Goal: Contribute content: Contribute content

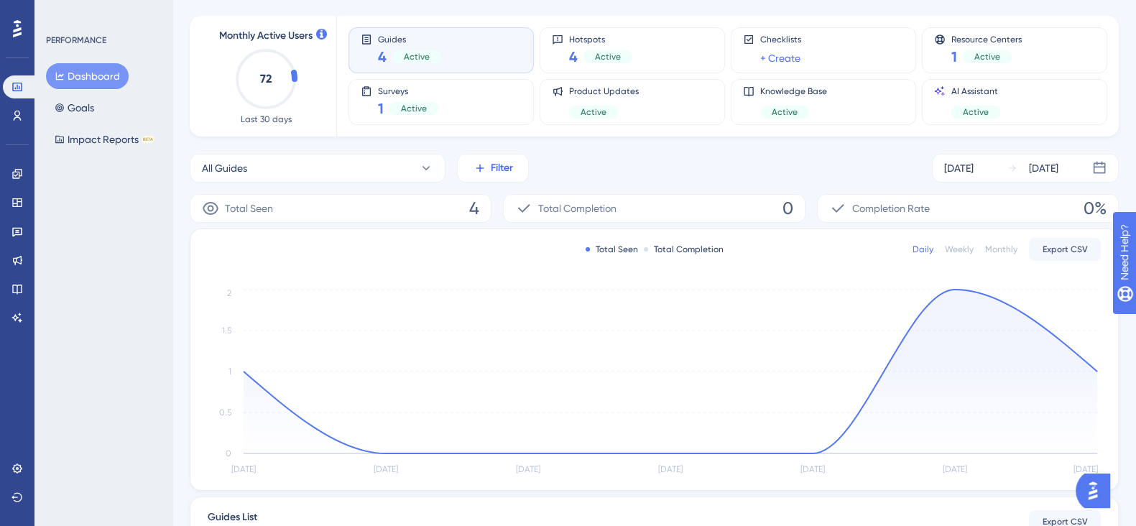
scroll to position [73, 0]
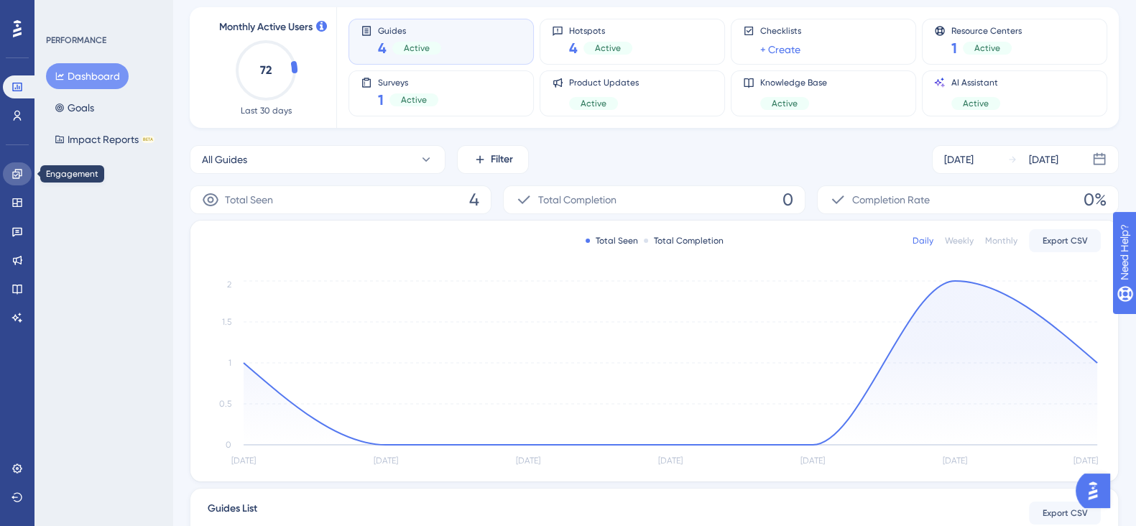
click at [13, 170] on icon at bounding box center [16, 173] width 11 height 11
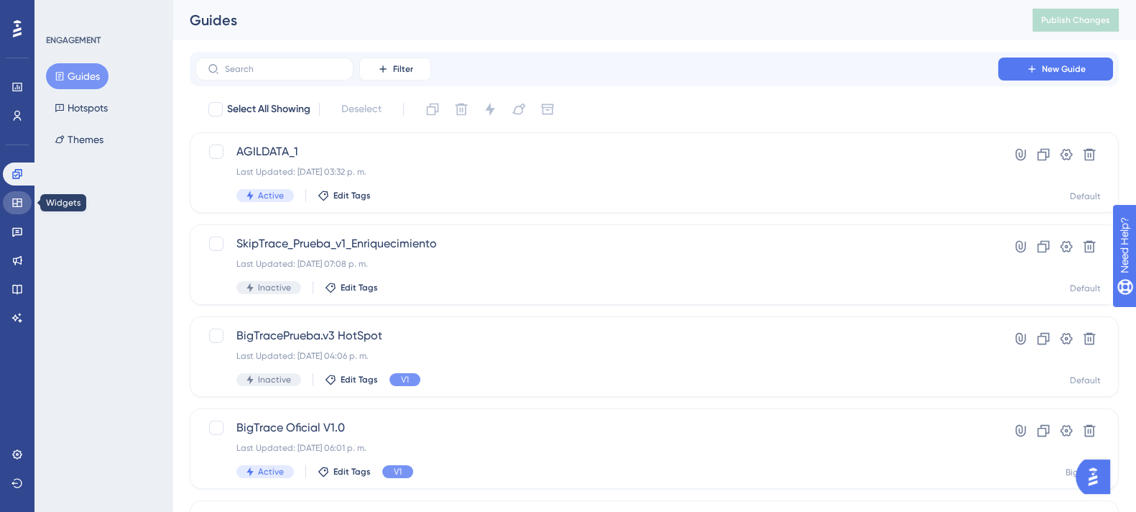
click at [12, 197] on icon at bounding box center [16, 202] width 11 height 11
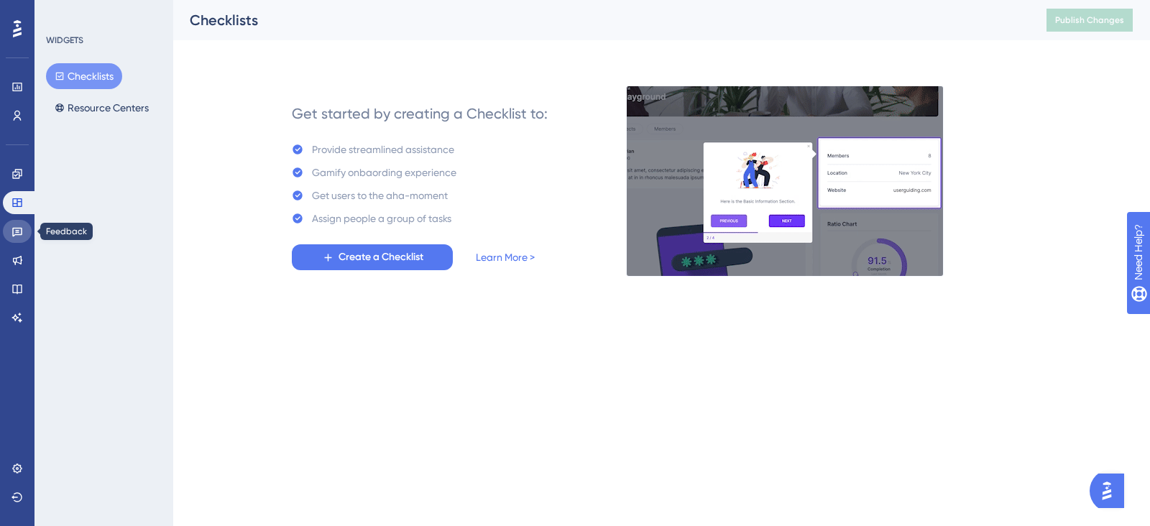
click at [17, 235] on icon at bounding box center [17, 232] width 10 height 9
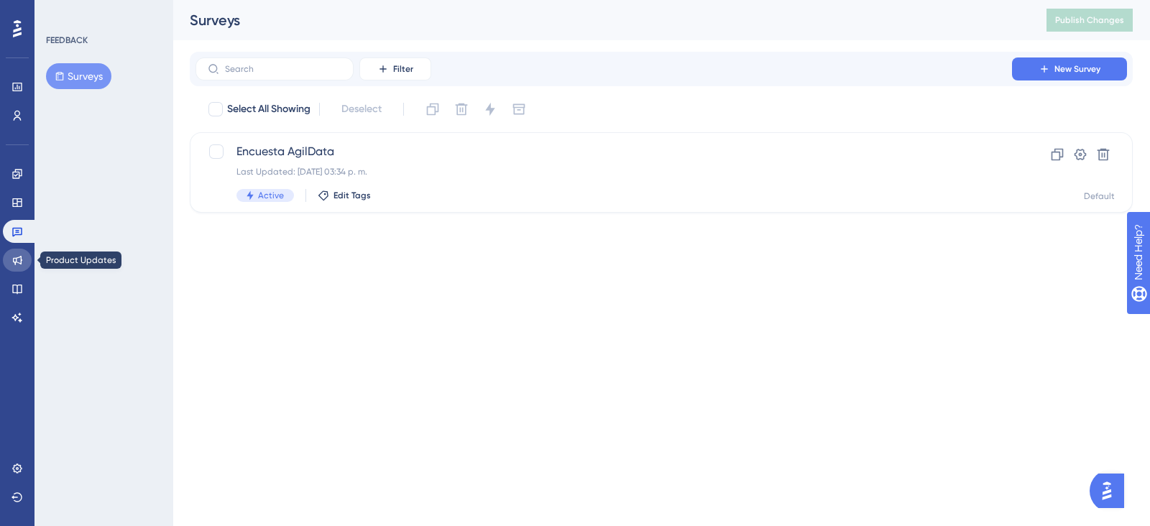
click at [18, 257] on icon at bounding box center [17, 260] width 9 height 9
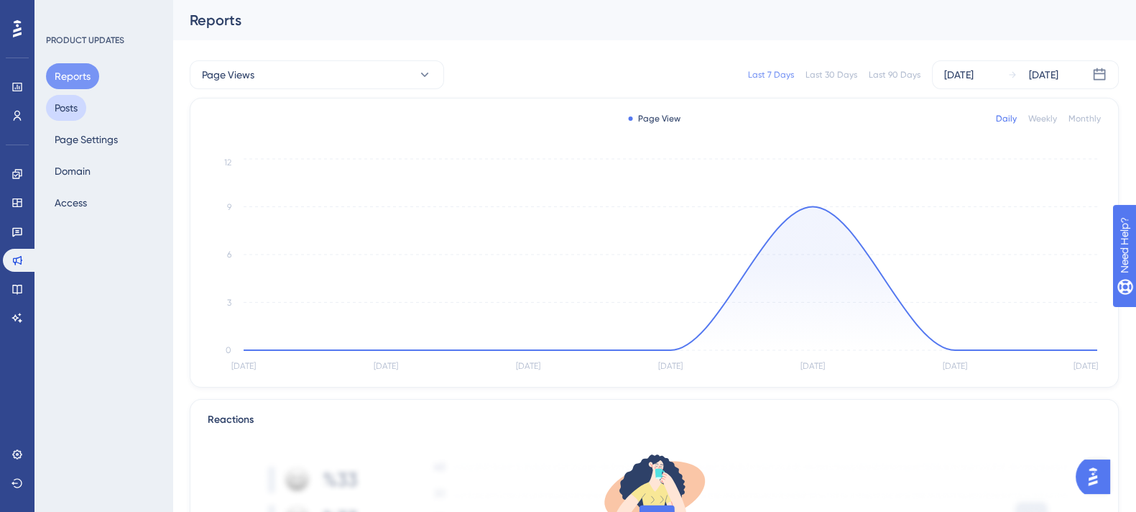
click at [61, 107] on button "Posts" at bounding box center [66, 108] width 40 height 26
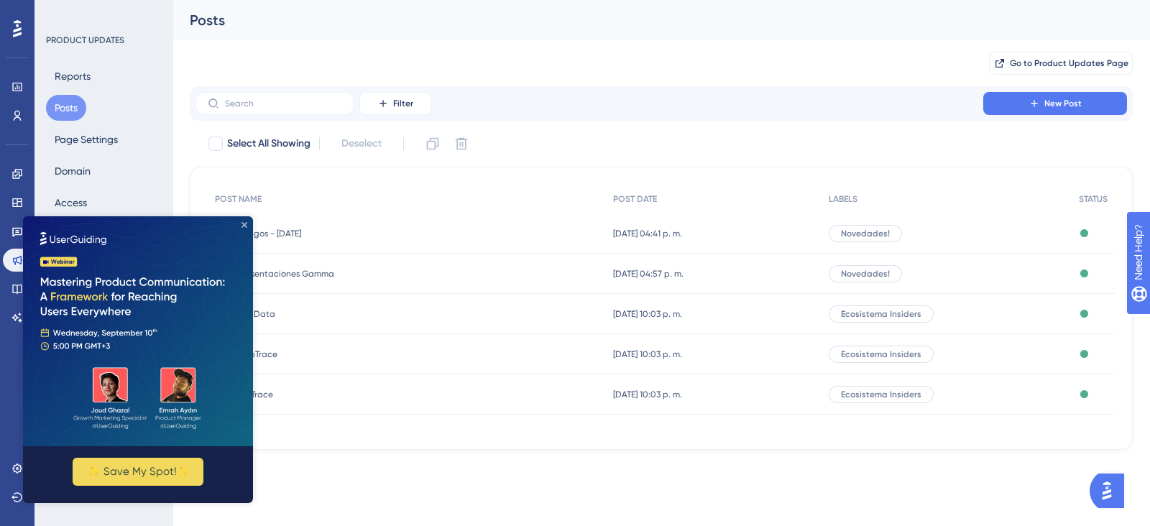
click at [244, 226] on icon "Close Preview" at bounding box center [244, 225] width 6 height 6
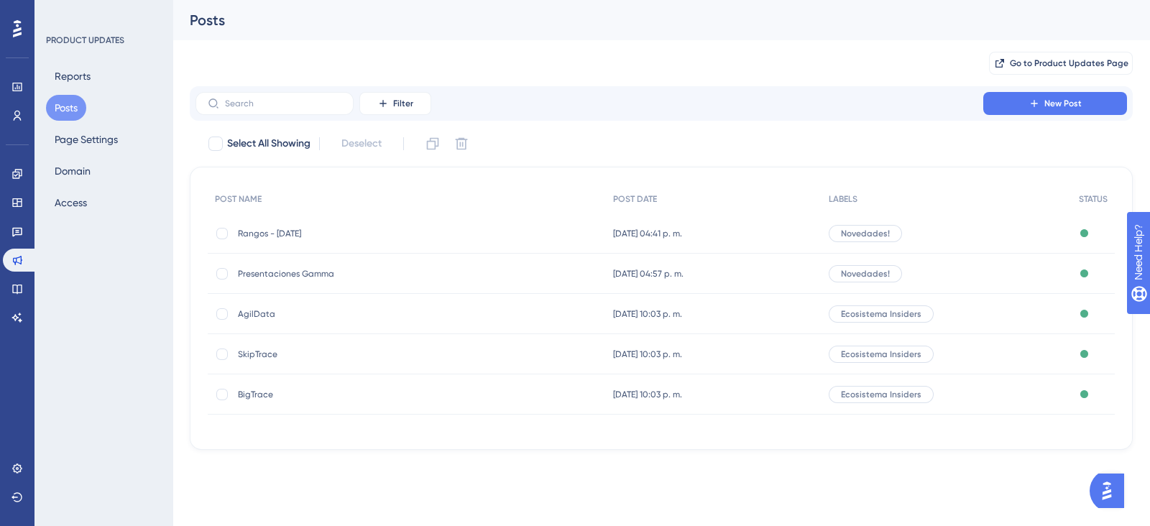
click at [889, 233] on span "Novedades!" at bounding box center [865, 233] width 49 height 11
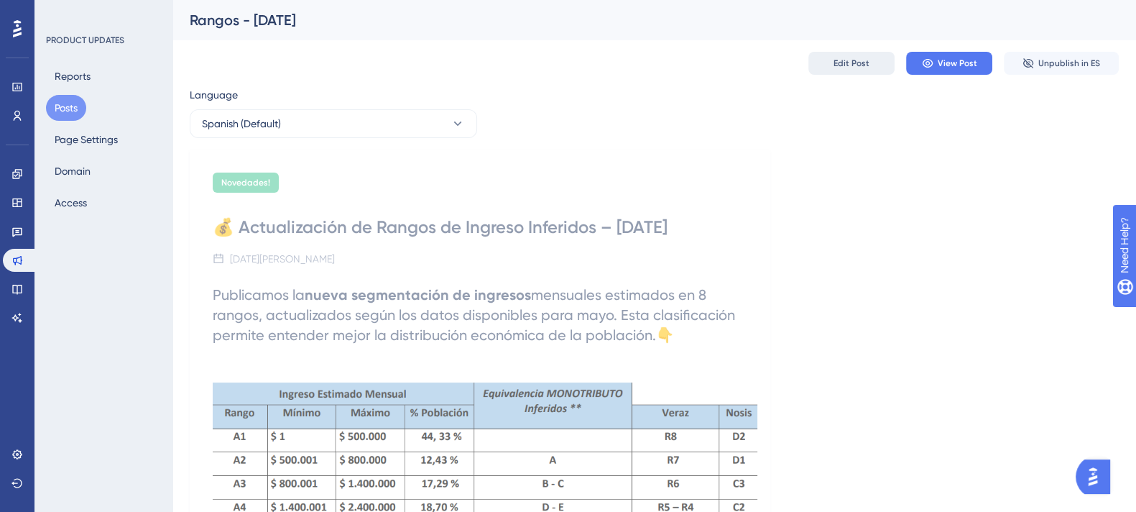
click at [816, 66] on button "Edit Post" at bounding box center [851, 63] width 86 height 23
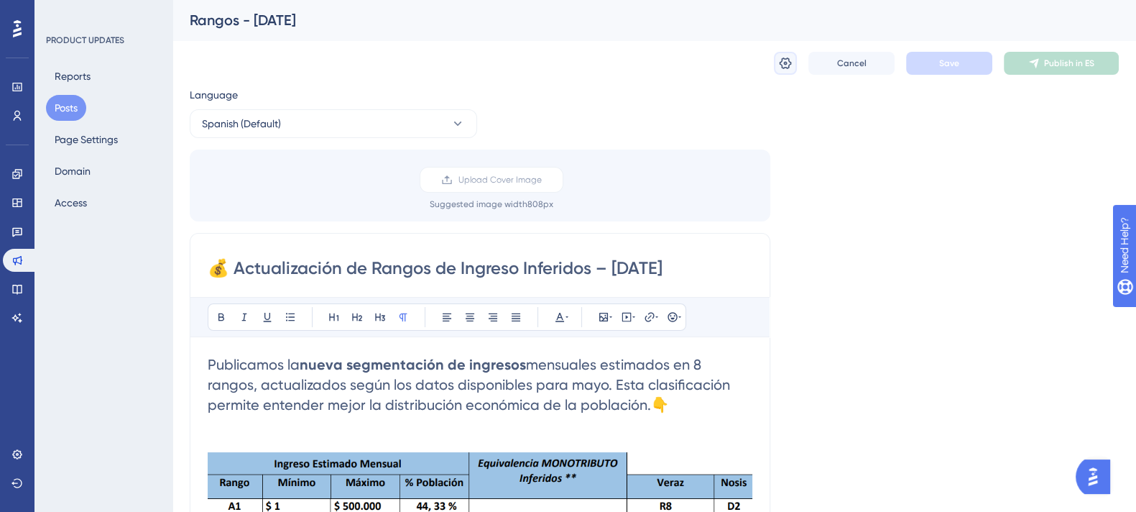
click at [778, 57] on icon at bounding box center [785, 63] width 14 height 14
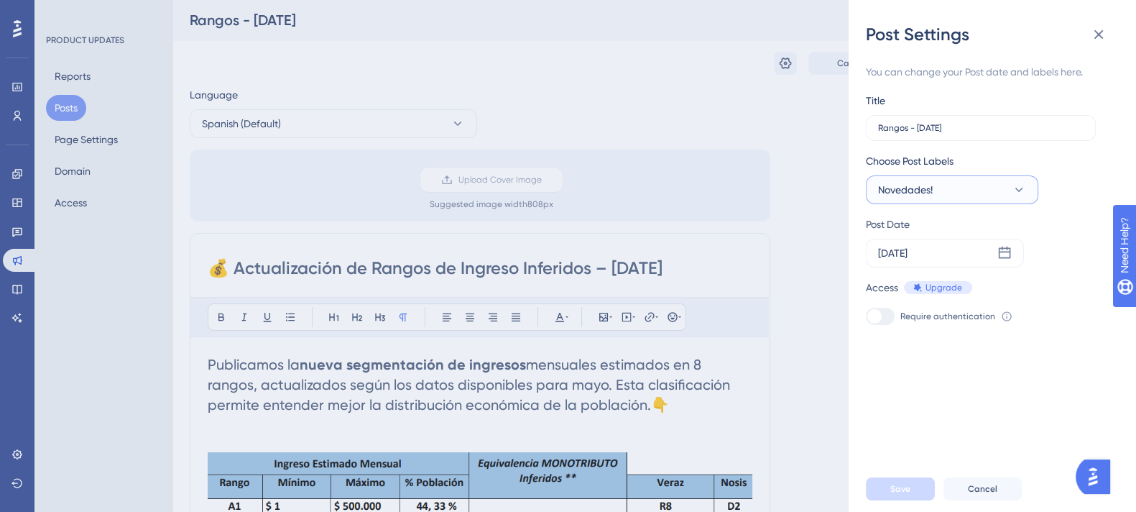
click at [893, 190] on span "Novedades!" at bounding box center [905, 189] width 55 height 17
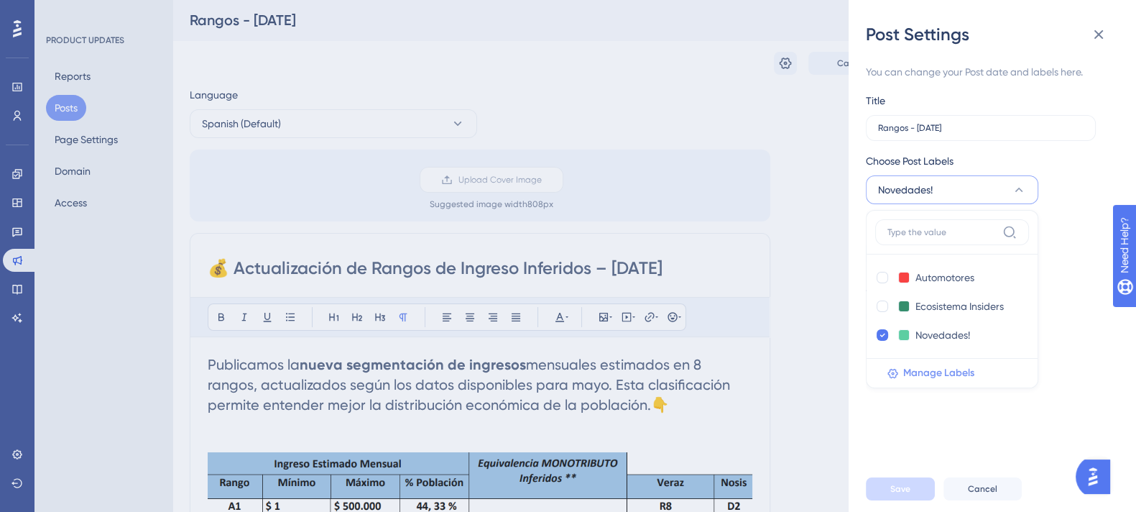
click at [918, 377] on span "Manage Labels" at bounding box center [938, 372] width 71 height 17
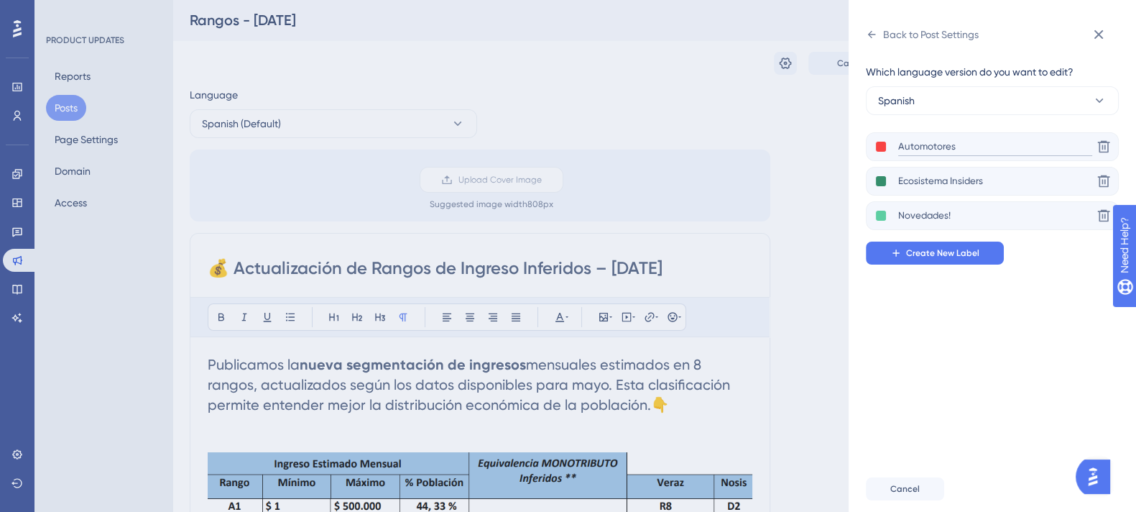
drag, startPoint x: 956, startPoint y: 142, endPoint x: 860, endPoint y: 140, distance: 95.6
click at [860, 140] on div "Back to Post Settings Which language version do you want to edit? Spanish Autom…" at bounding box center [992, 256] width 287 height 512
click at [942, 187] on input "Ecosistema Insiders" at bounding box center [995, 181] width 194 height 18
drag, startPoint x: 1024, startPoint y: 175, endPoint x: 886, endPoint y: 168, distance: 138.2
click at [886, 168] on div "Ecosistema Insiders Delete" at bounding box center [992, 181] width 253 height 29
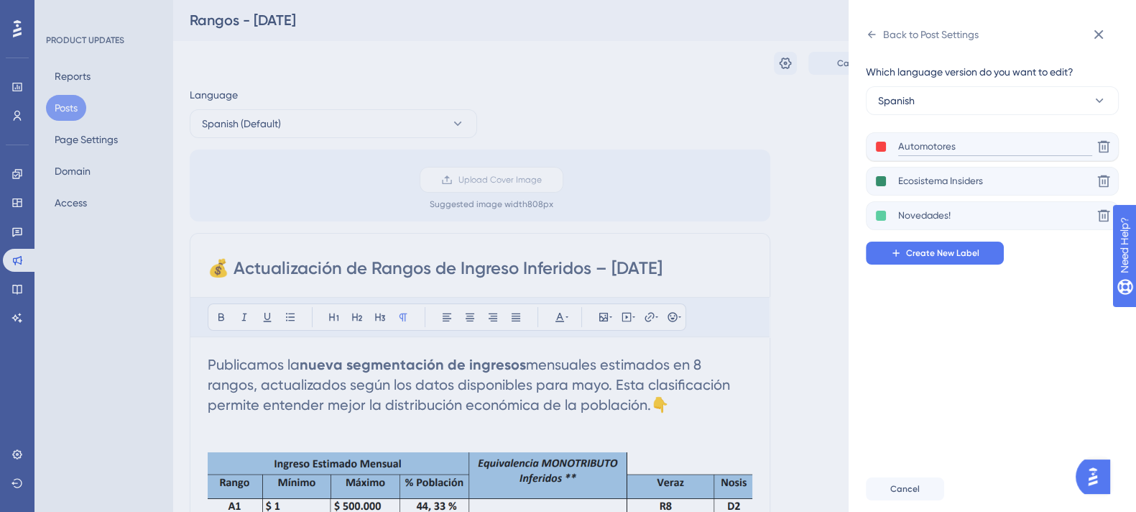
drag, startPoint x: 954, startPoint y: 149, endPoint x: 890, endPoint y: 148, distance: 64.0
click at [890, 148] on div "Automotores" at bounding box center [983, 147] width 217 height 18
type input "SkipTrace"
type input "BigTrace"
click at [866, 241] on button "Create New Label" at bounding box center [935, 252] width 138 height 23
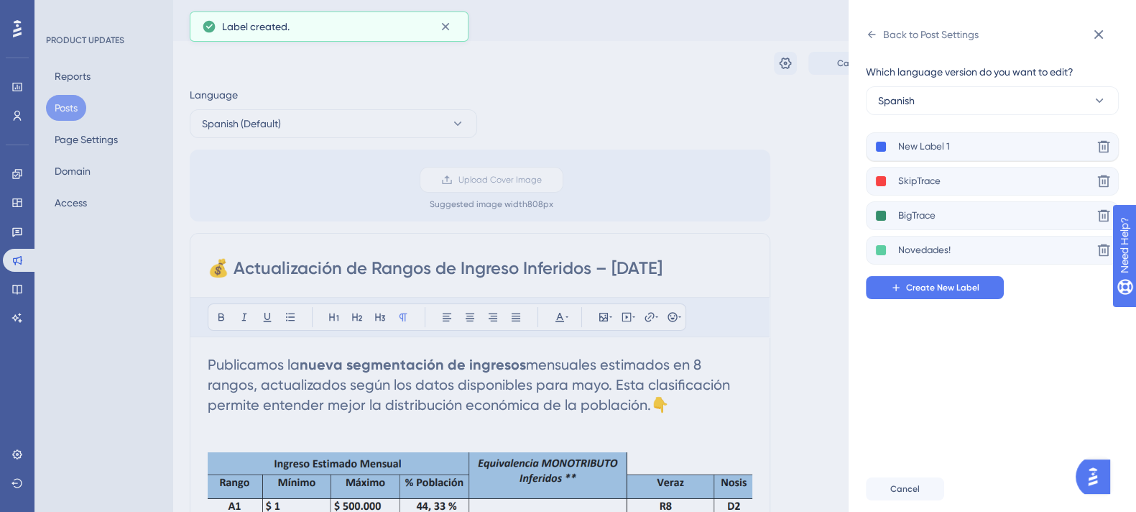
click at [916, 156] on div "New Label 1 Delete" at bounding box center [992, 146] width 253 height 29
click at [955, 149] on input "New Label 1" at bounding box center [995, 147] width 194 height 18
type input "N"
type input "AgilData"
click at [873, 247] on div "Novedades!" at bounding box center [980, 250] width 226 height 18
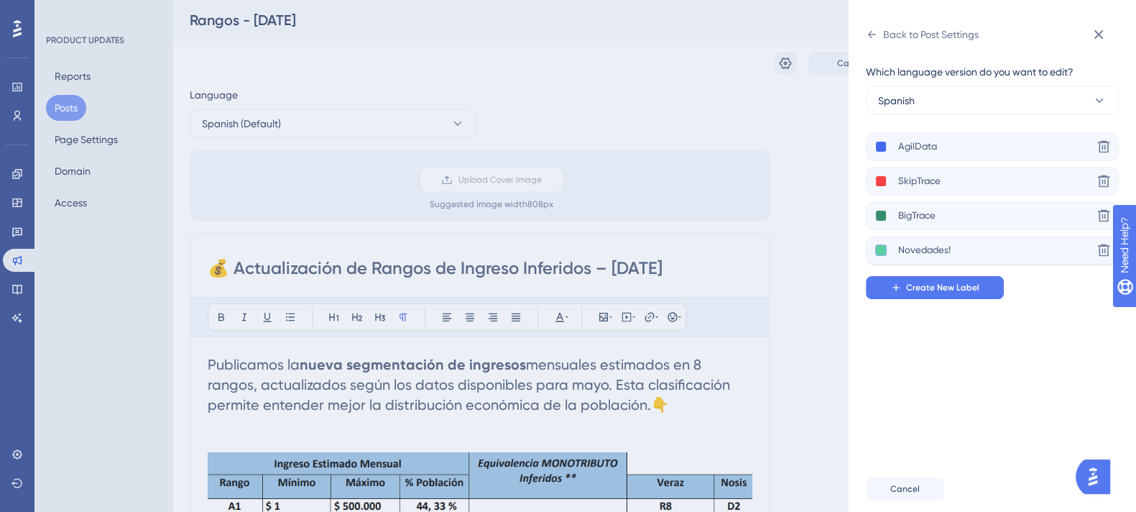
click at [877, 249] on button at bounding box center [880, 249] width 11 height 11
click at [938, 278] on div at bounding box center [935, 278] width 11 height 11
click at [880, 143] on button at bounding box center [880, 146] width 11 height 11
click at [934, 192] on div at bounding box center [935, 192] width 11 height 11
click at [885, 216] on button at bounding box center [880, 215] width 11 height 11
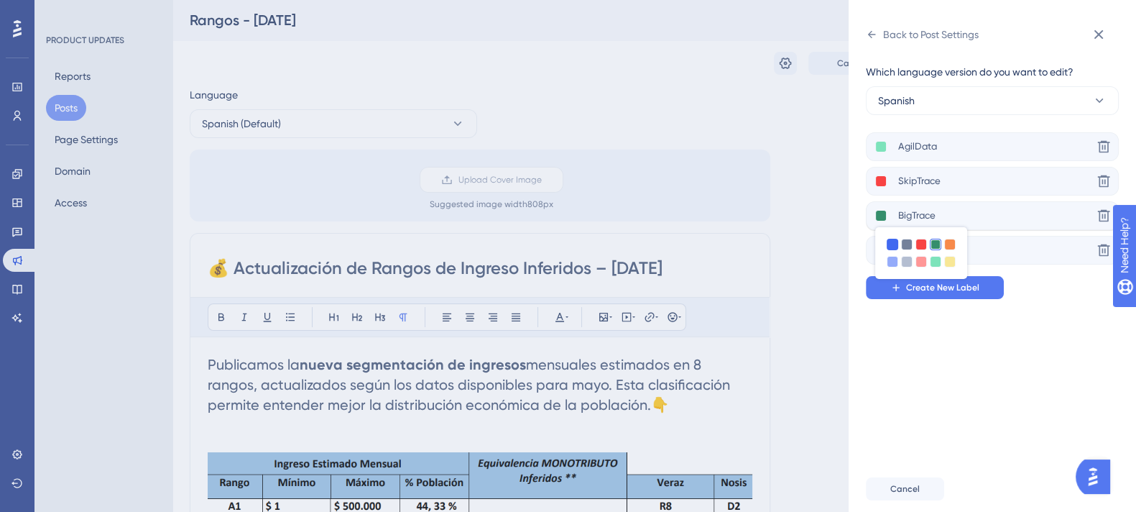
click at [895, 247] on div at bounding box center [892, 244] width 11 height 11
click at [879, 180] on button at bounding box center [880, 180] width 11 height 11
click at [947, 209] on div at bounding box center [949, 209] width 11 height 11
click at [1038, 362] on div "Which language version do you want to edit? Spanish AgilData Delete SkipTrace D…" at bounding box center [998, 256] width 264 height 420
click at [900, 294] on button "Create New Label" at bounding box center [935, 287] width 138 height 23
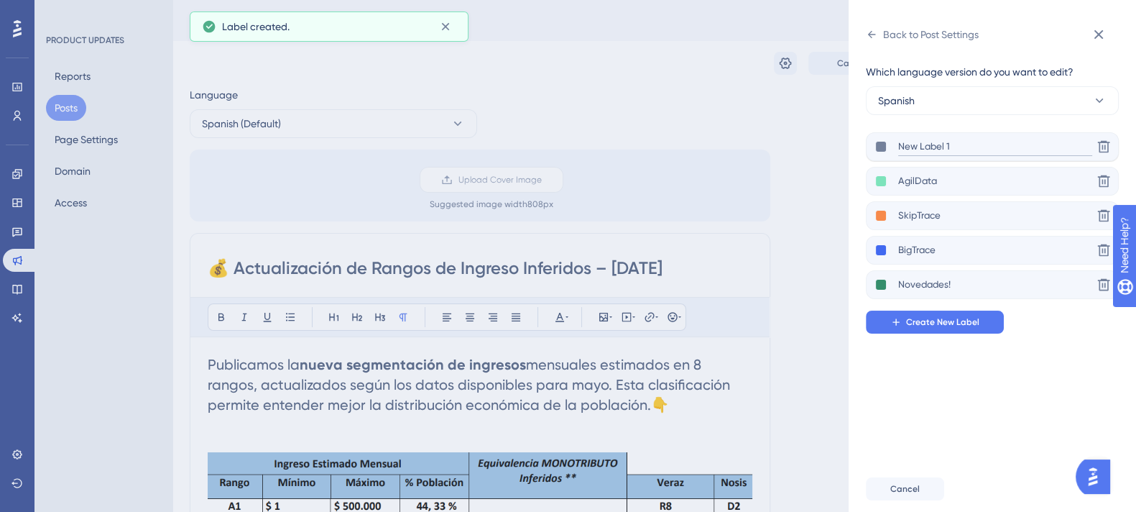
click at [912, 154] on input "New Label 1" at bounding box center [995, 147] width 194 height 18
click at [954, 149] on input "New Label 1" at bounding box center [995, 147] width 194 height 18
type input "N"
type input "General"
click at [877, 149] on button at bounding box center [880, 146] width 11 height 11
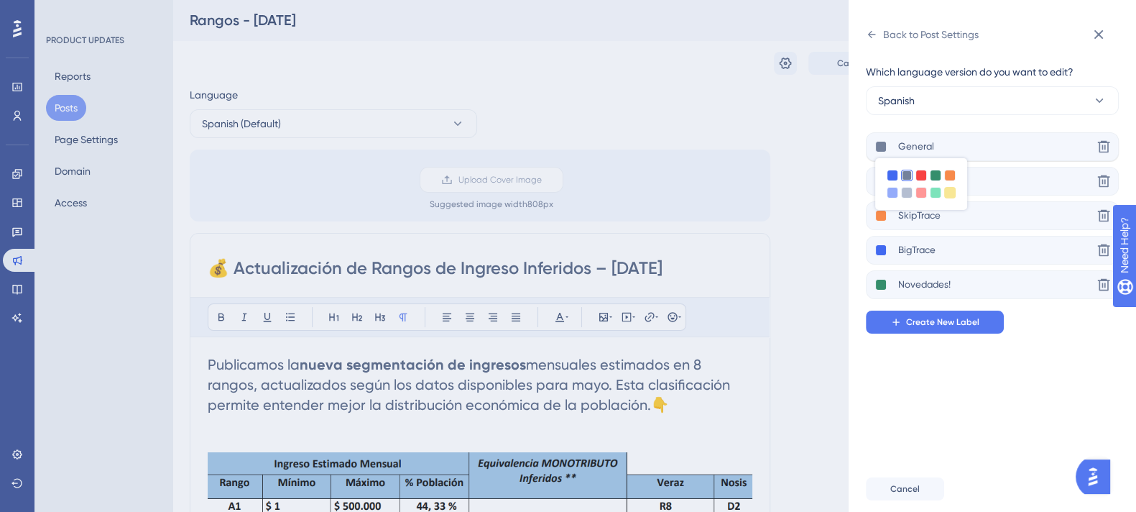
click at [947, 195] on div at bounding box center [949, 192] width 11 height 11
click at [1040, 352] on div "Which language version do you want to edit? [DEMOGRAPHIC_DATA] General Delete A…" at bounding box center [998, 256] width 264 height 420
click at [921, 331] on button "Create New Label" at bounding box center [935, 321] width 138 height 23
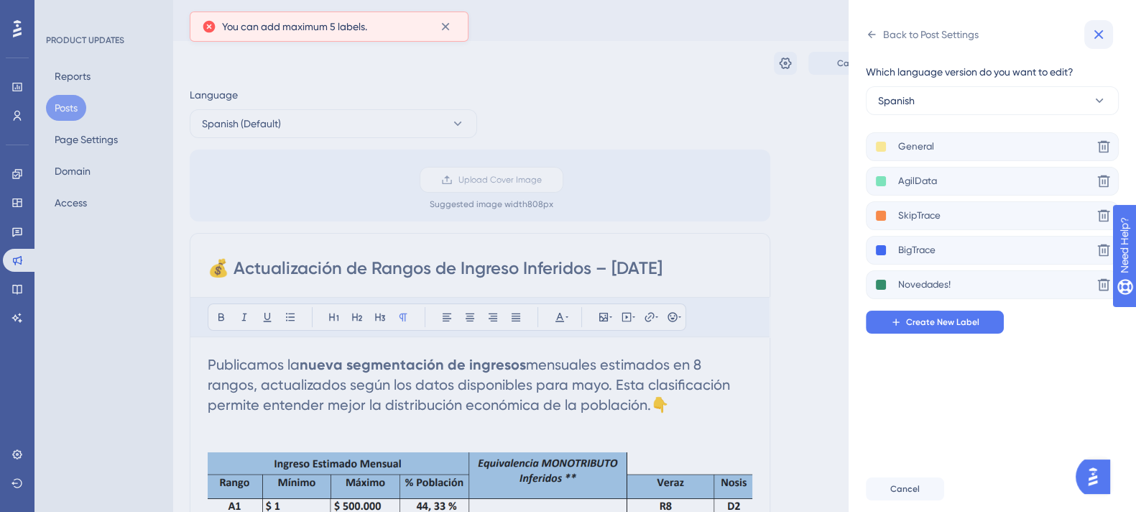
click at [1106, 27] on icon at bounding box center [1098, 34] width 17 height 17
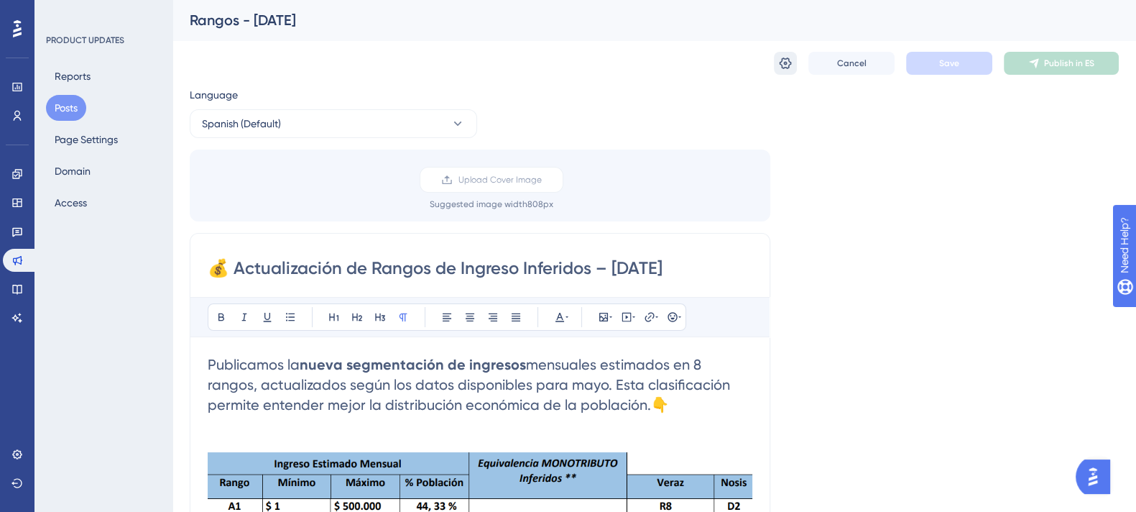
click at [779, 67] on icon at bounding box center [785, 63] width 14 height 14
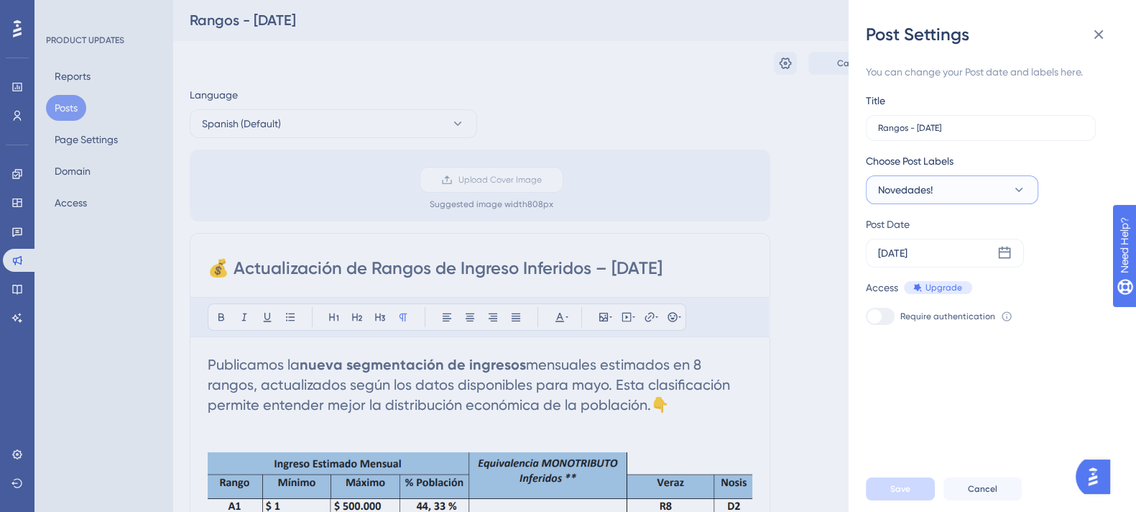
click at [893, 185] on span "Novedades!" at bounding box center [905, 189] width 55 height 17
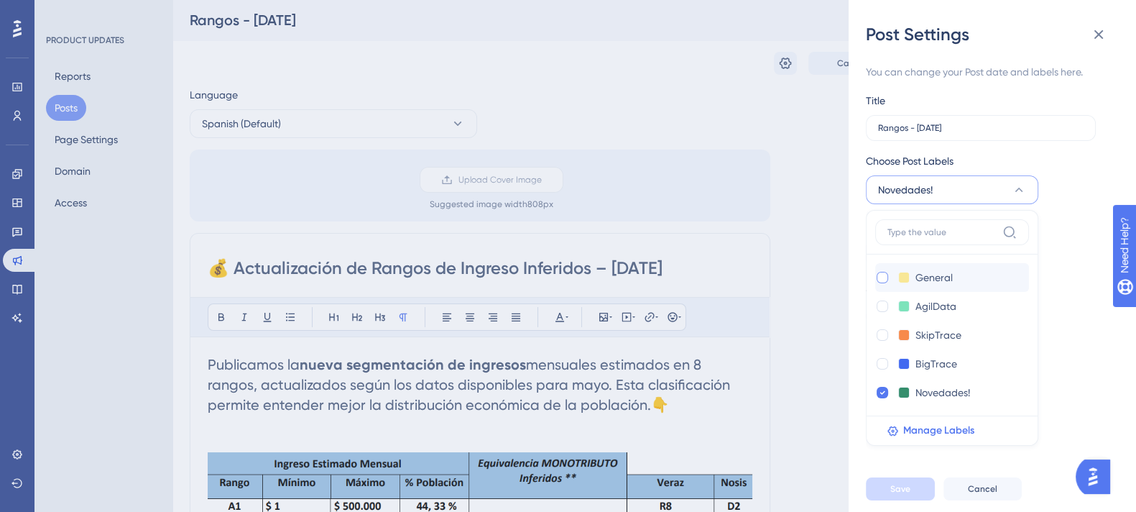
click at [885, 280] on div at bounding box center [882, 277] width 11 height 11
checkbox input "true"
click at [874, 500] on button "Save" at bounding box center [900, 488] width 69 height 23
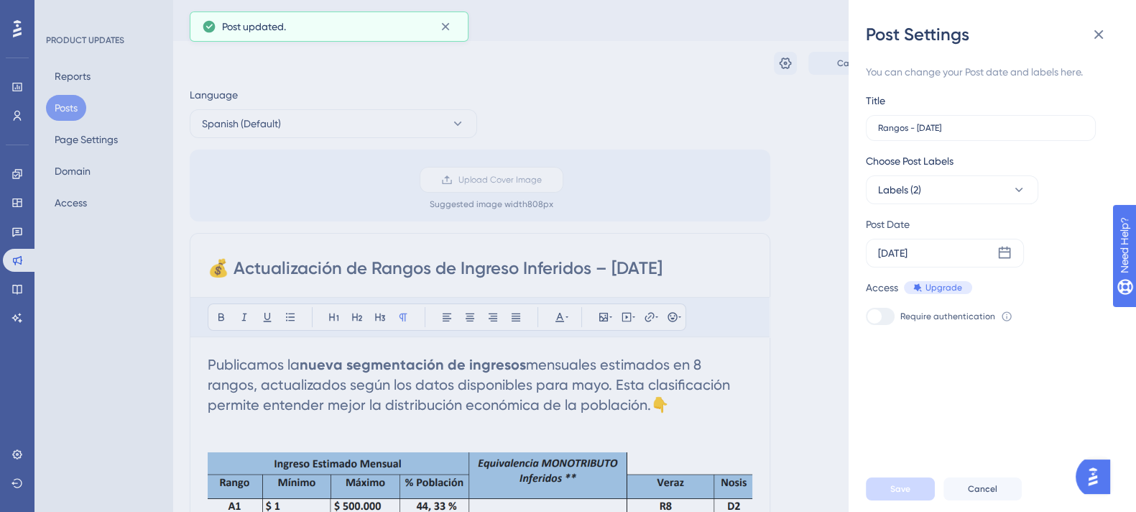
click at [474, 129] on div "Post Settings You can change your Post date and labels here. Title Rangos - [DA…" at bounding box center [568, 256] width 1136 height 512
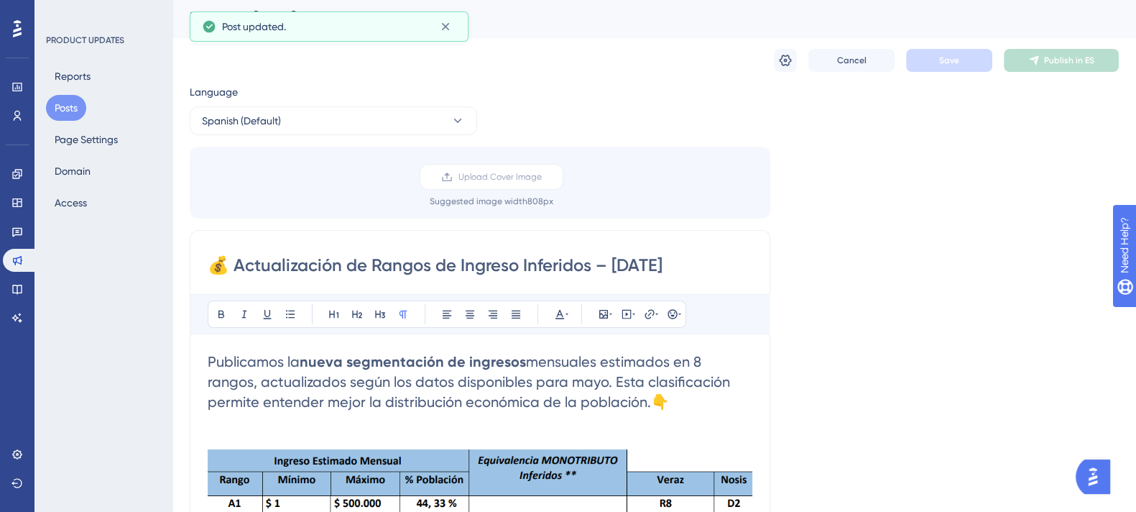
scroll to position [1, 0]
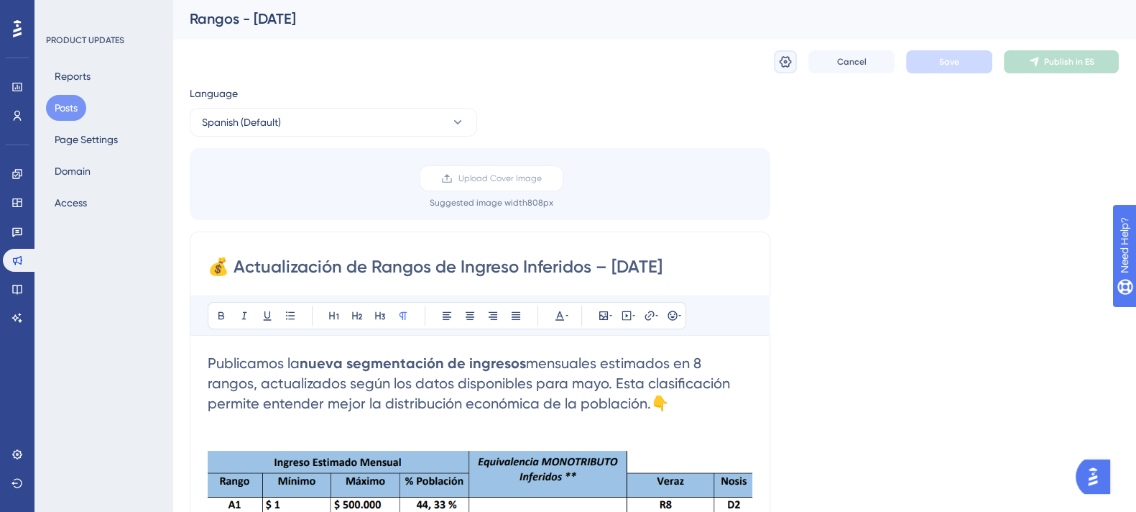
click at [774, 58] on button at bounding box center [785, 61] width 23 height 23
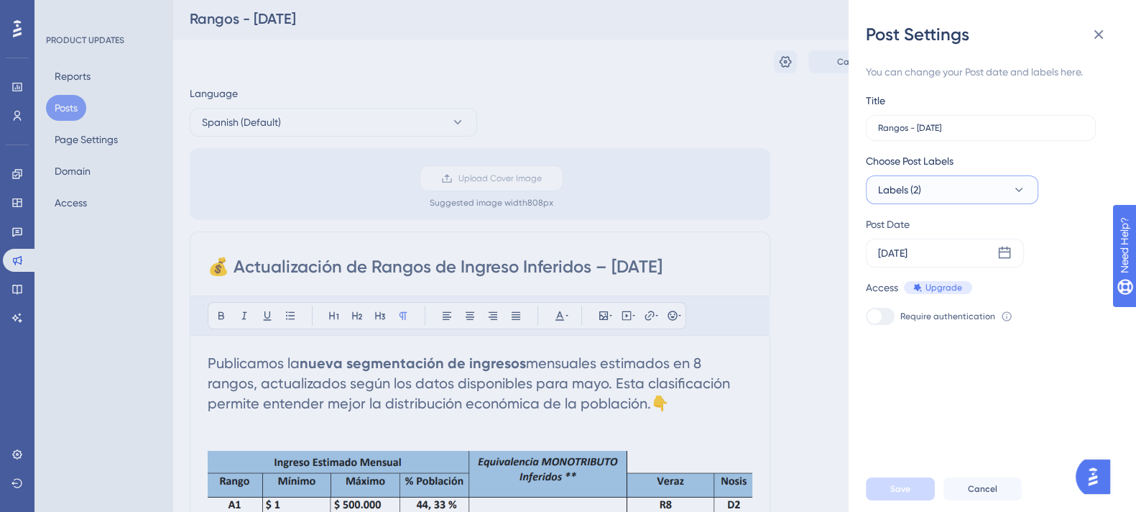
click at [890, 182] on span "Labels (2)" at bounding box center [899, 189] width 43 height 17
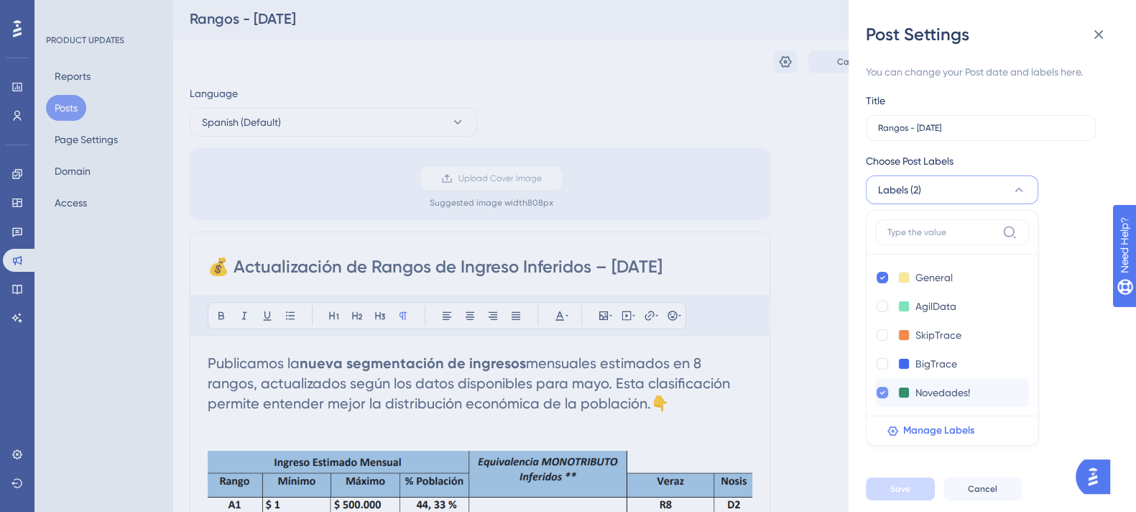
click at [885, 390] on div at bounding box center [882, 392] width 11 height 11
checkbox input "false"
click at [902, 463] on div "You can change your Post date and labels here. Title Rangos - [DATE] Choose Pos…" at bounding box center [998, 256] width 264 height 420
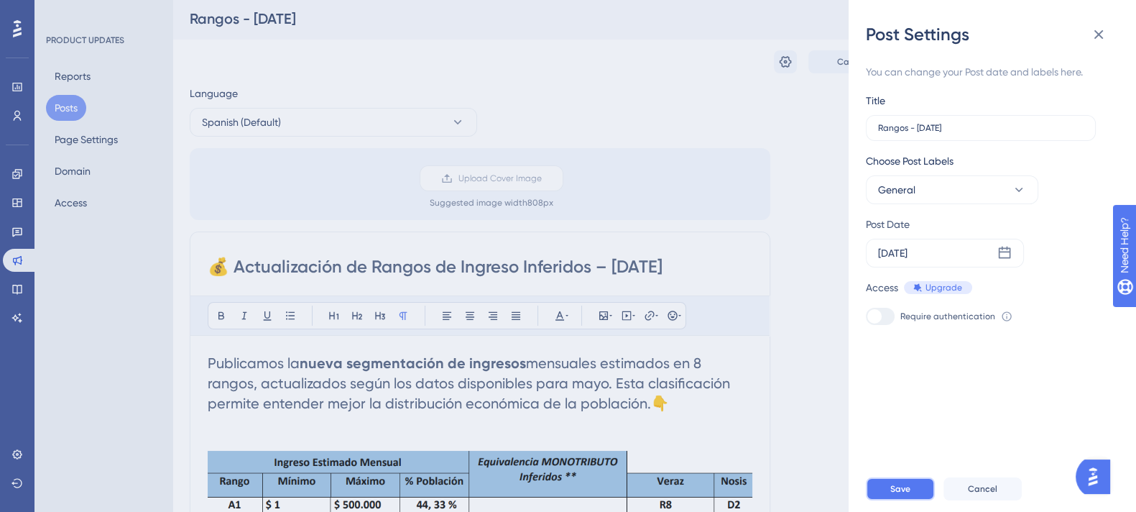
click at [893, 496] on button "Save" at bounding box center [900, 488] width 69 height 23
click at [318, 84] on div "Post Settings You can change your Post date and labels here. Title Rangos - [DA…" at bounding box center [568, 256] width 1136 height 512
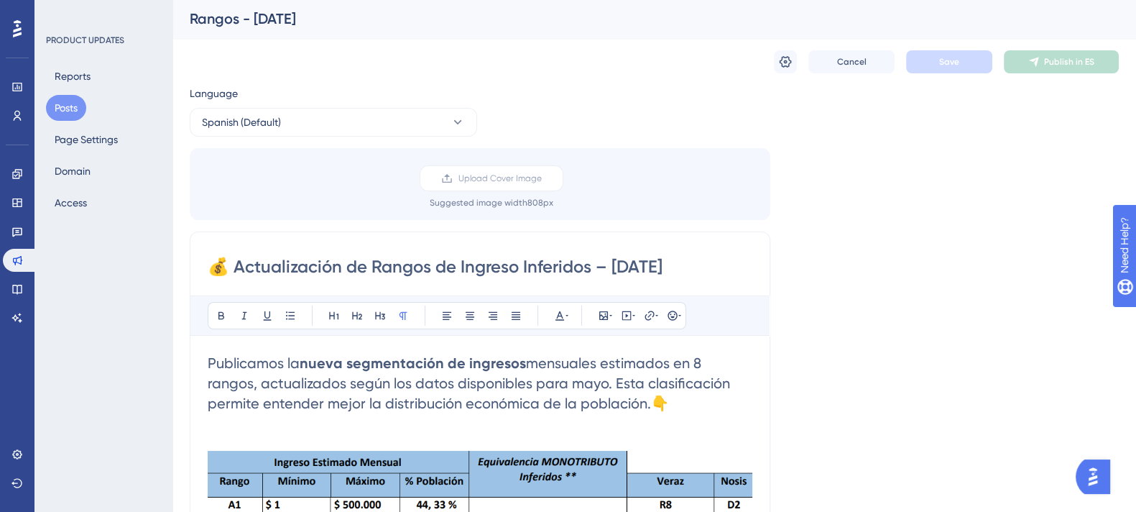
click at [74, 109] on button "Posts" at bounding box center [66, 108] width 40 height 26
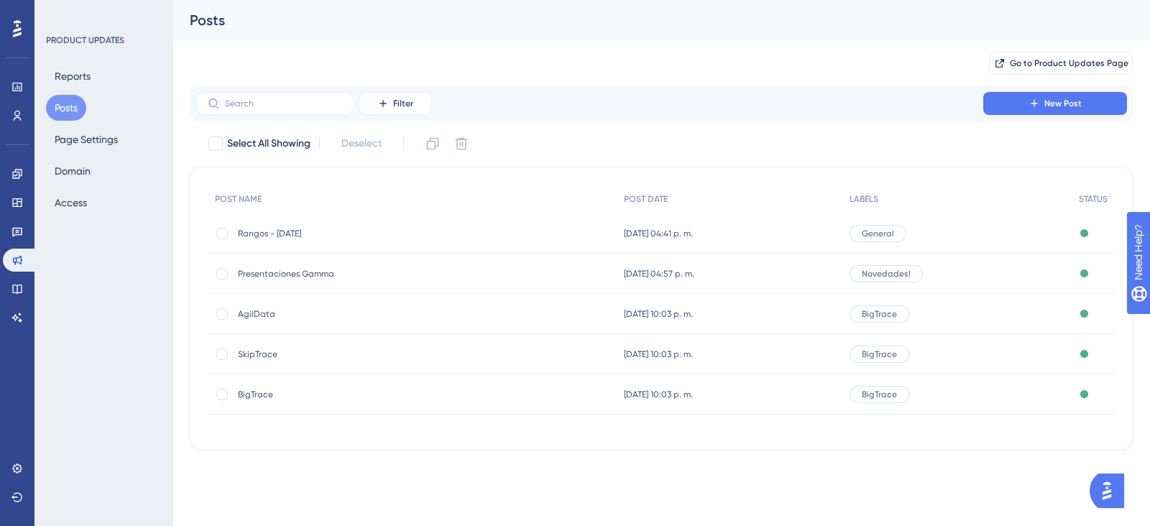
click at [462, 272] on span "Presentaciones Gamma" at bounding box center [353, 273] width 230 height 11
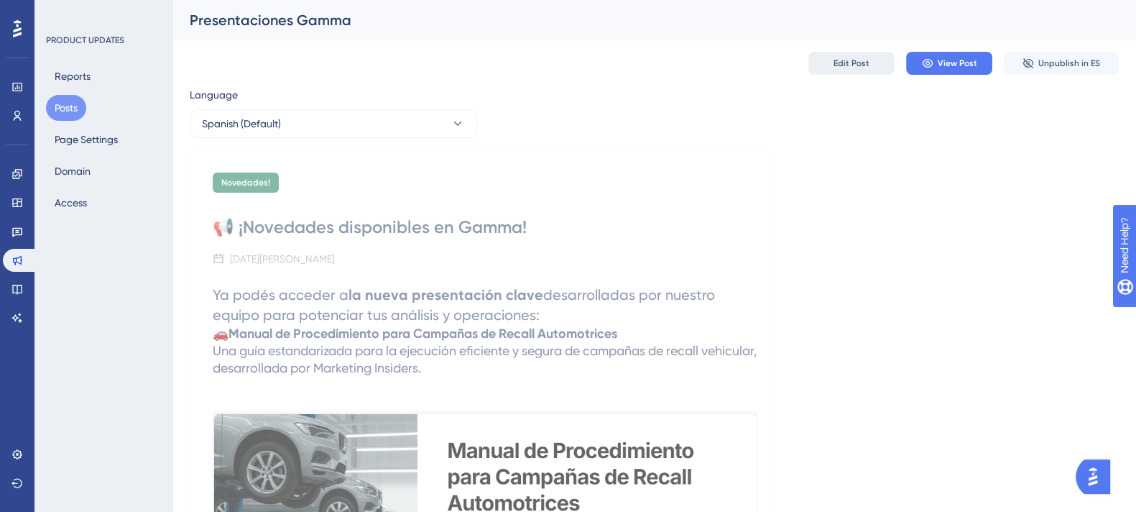
click at [848, 63] on span "Edit Post" at bounding box center [852, 62] width 36 height 11
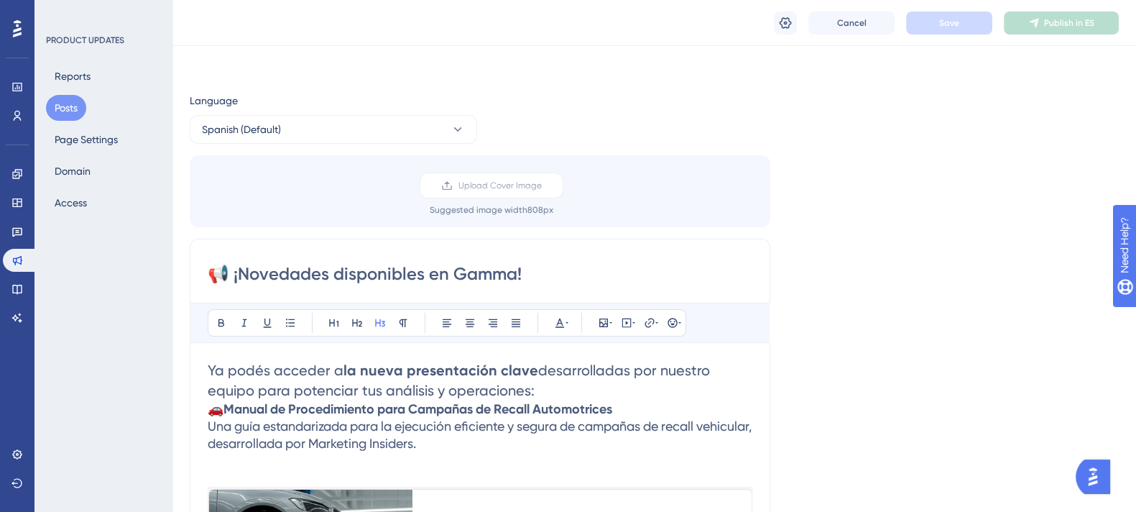
scroll to position [56, 0]
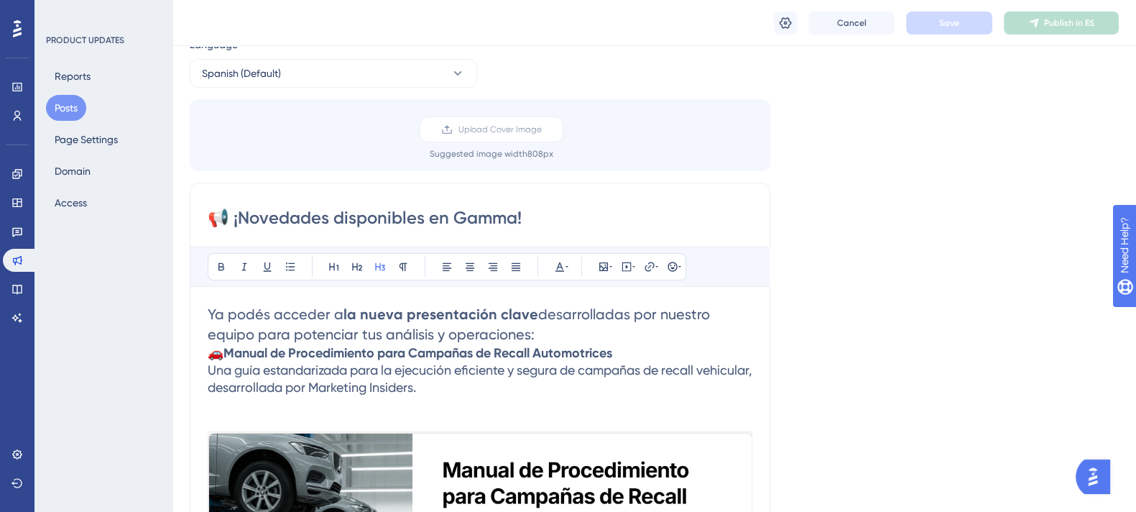
click at [795, 34] on div "Cancel Save Publish in ES" at bounding box center [654, 23] width 964 height 46
click at [786, 30] on button at bounding box center [785, 22] width 23 height 23
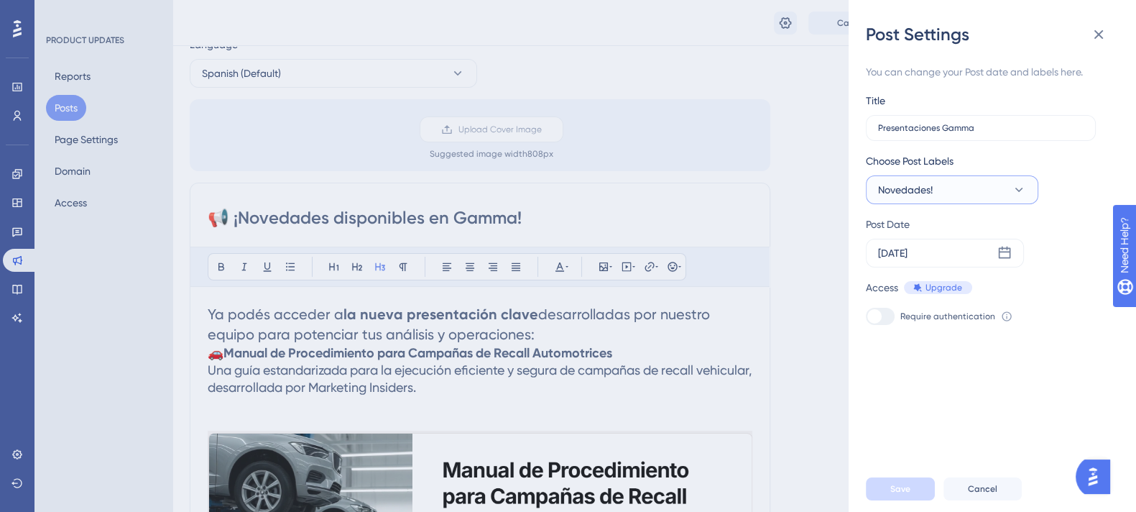
click at [883, 195] on span "Novedades!" at bounding box center [905, 189] width 55 height 17
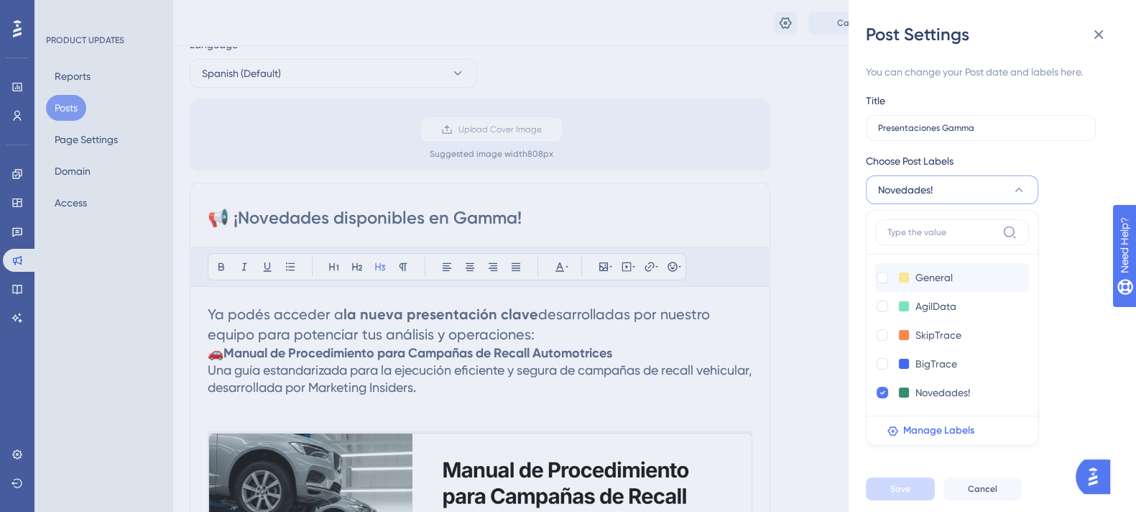
click at [884, 269] on div "General General" at bounding box center [937, 277] width 125 height 17
click at [883, 280] on div at bounding box center [882, 277] width 11 height 11
checkbox input "true"
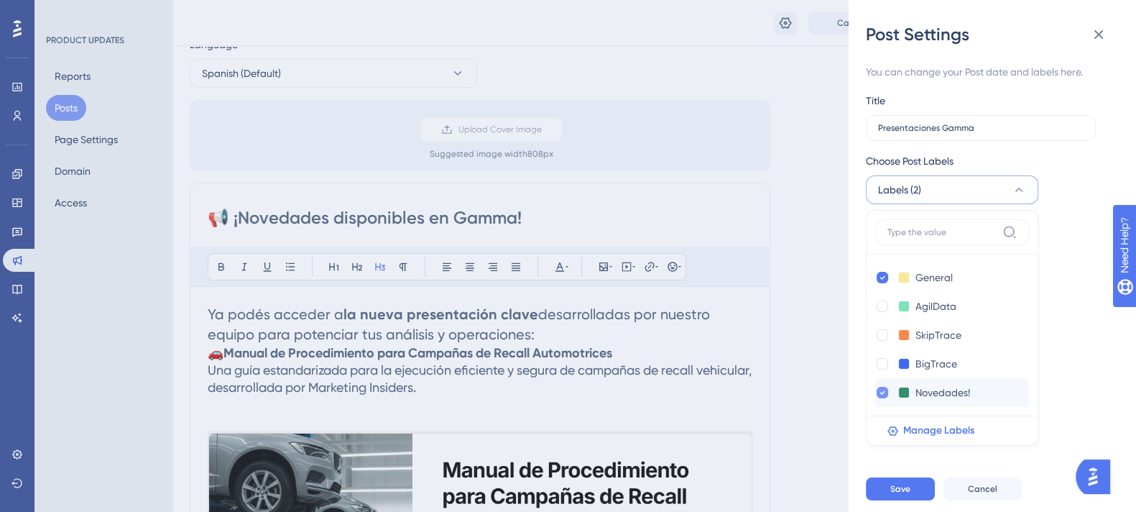
click at [880, 388] on icon at bounding box center [883, 392] width 6 height 10
checkbox input "false"
click at [890, 466] on div "You can change your Post date and labels here. Title Presentaciones Gamma Choos…" at bounding box center [998, 256] width 264 height 420
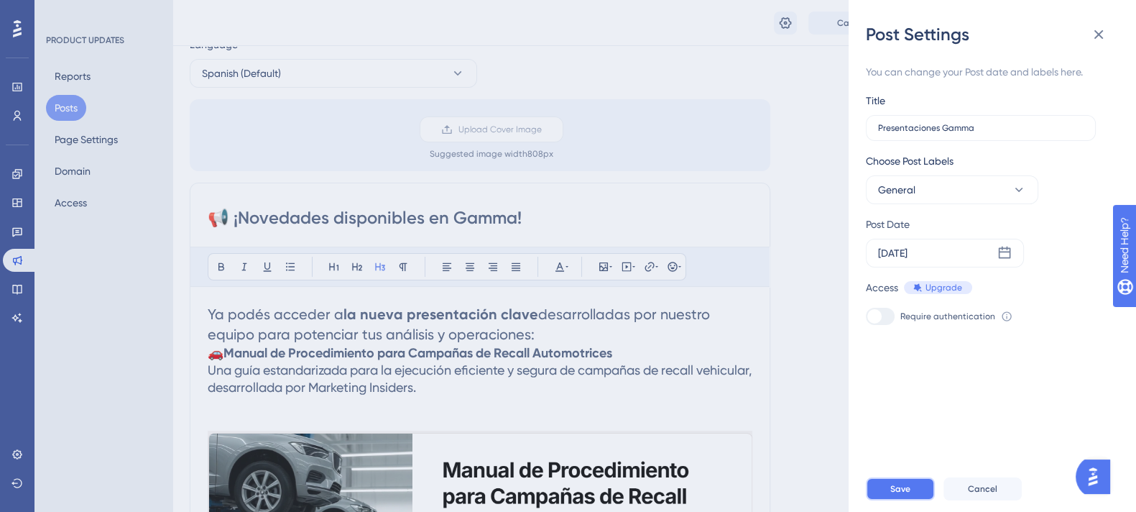
click at [900, 495] on button "Save" at bounding box center [900, 488] width 69 height 23
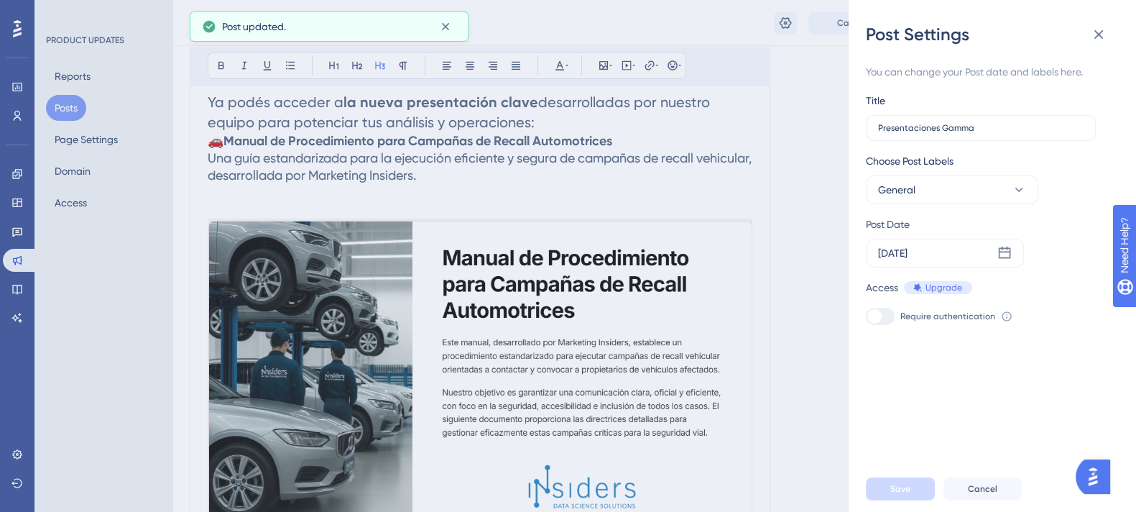
scroll to position [267, 0]
click at [1101, 37] on icon at bounding box center [1099, 34] width 9 height 9
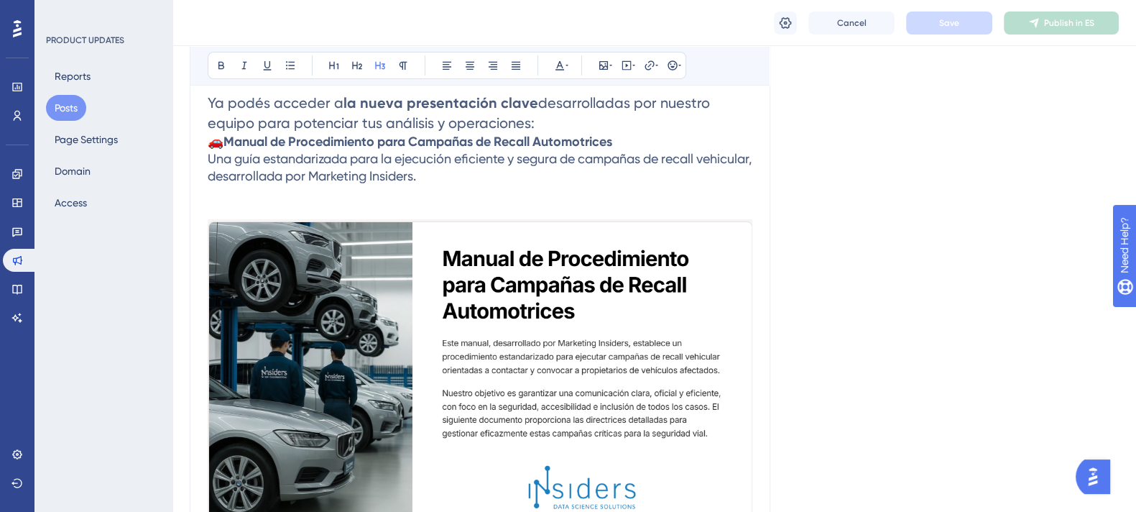
click at [63, 118] on button "Posts" at bounding box center [66, 108] width 40 height 26
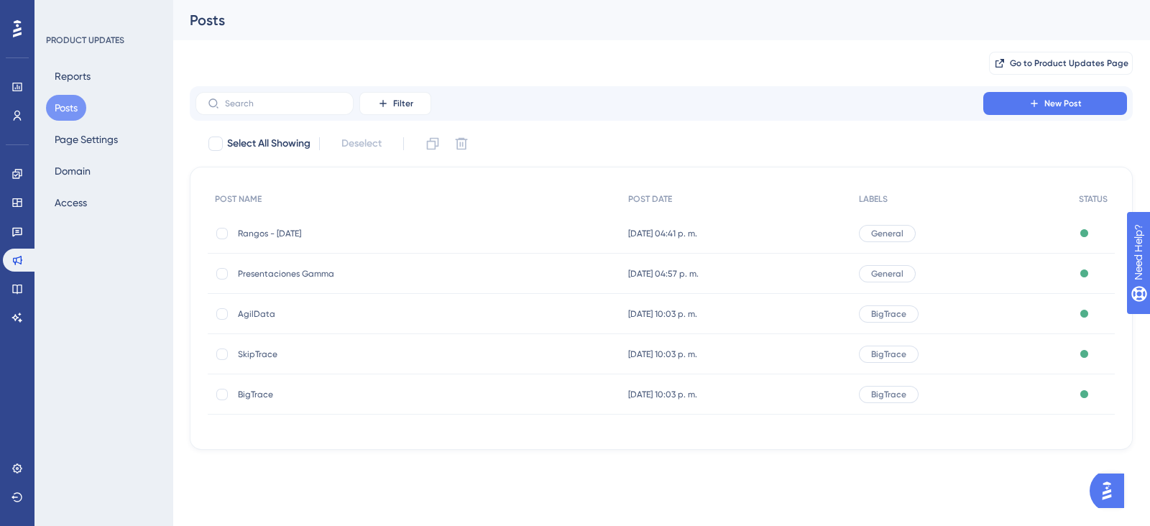
click at [298, 305] on div "AgilData AgilData" at bounding box center [353, 314] width 230 height 40
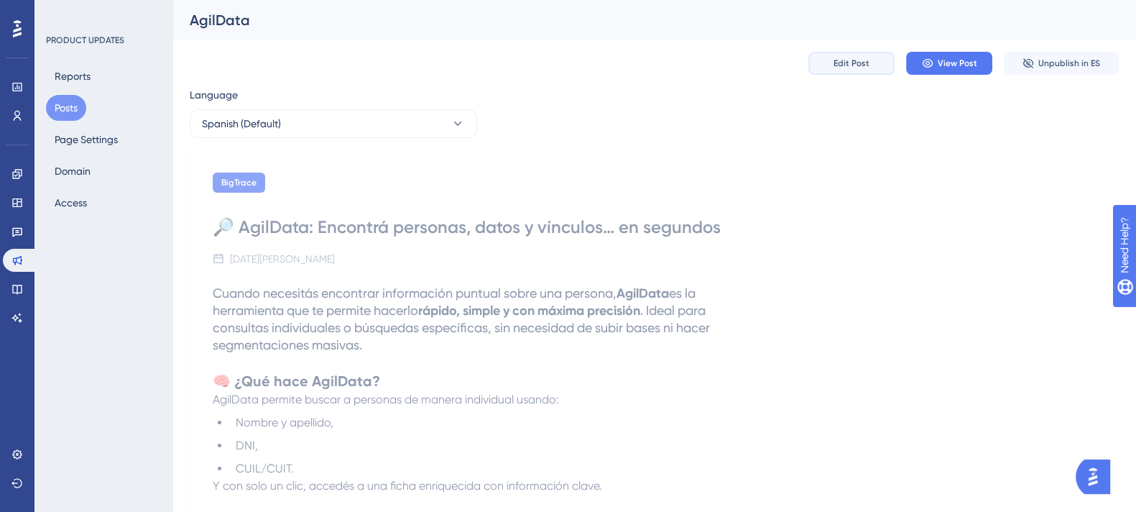
click at [829, 60] on button "Edit Post" at bounding box center [851, 63] width 86 height 23
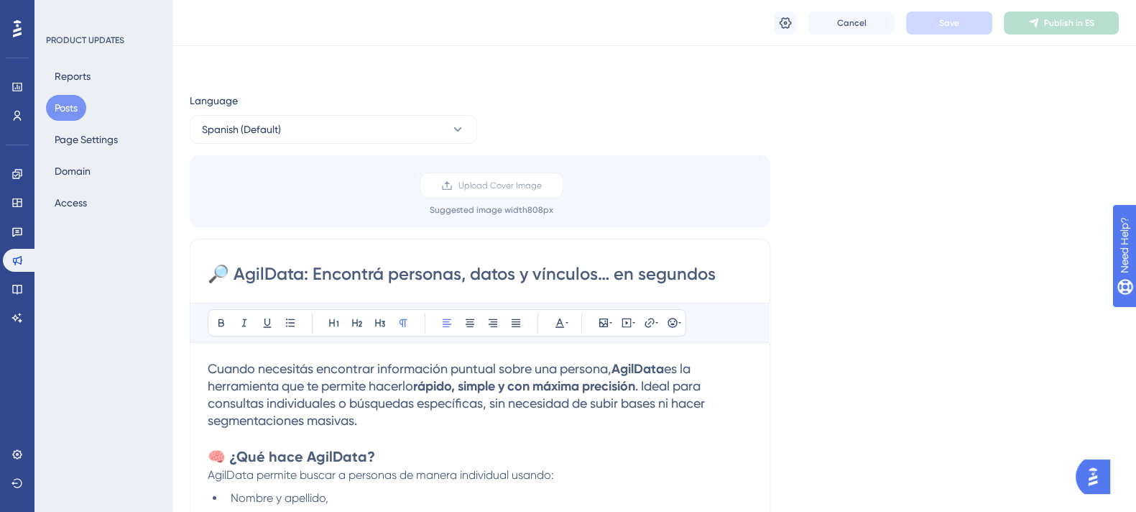
scroll to position [763, 0]
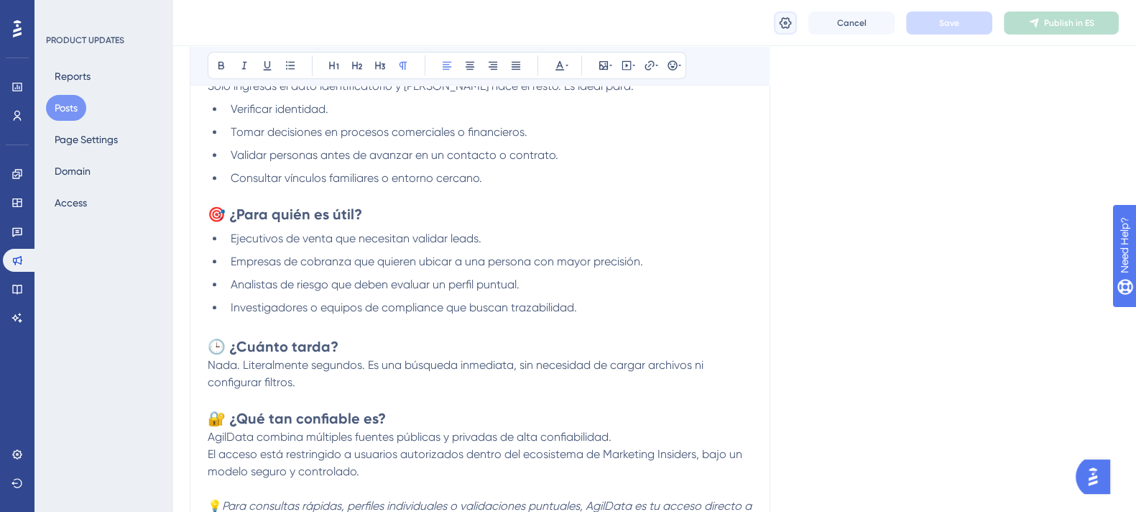
click at [787, 19] on icon at bounding box center [785, 23] width 14 height 14
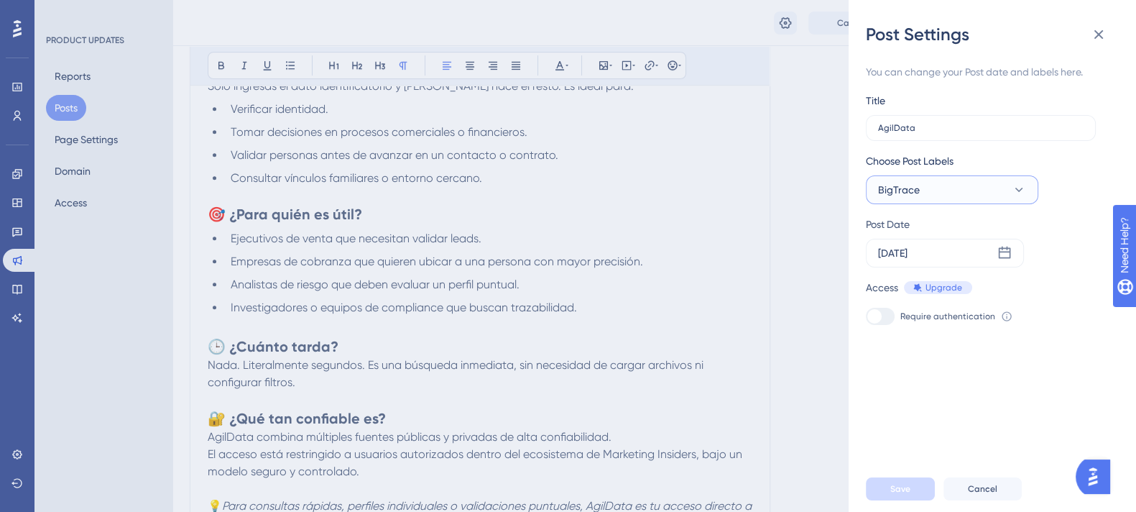
click at [892, 195] on span "BigTrace" at bounding box center [899, 189] width 42 height 17
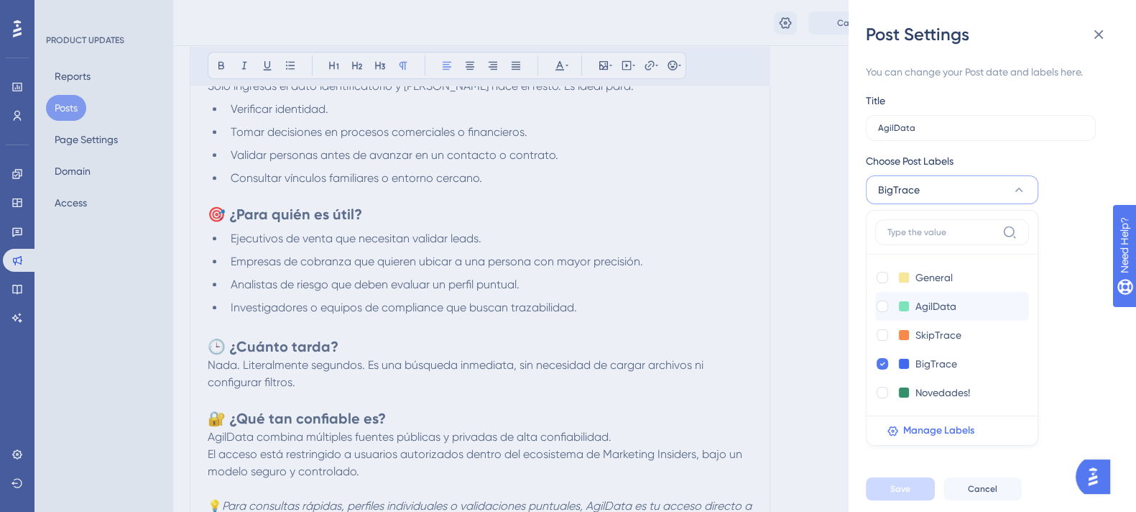
click at [897, 306] on div "AgilData AgilData" at bounding box center [937, 306] width 125 height 17
click at [889, 303] on label at bounding box center [883, 306] width 17 height 14
checkbox input "true"
click at [882, 361] on icon at bounding box center [883, 364] width 6 height 10
checkbox input "false"
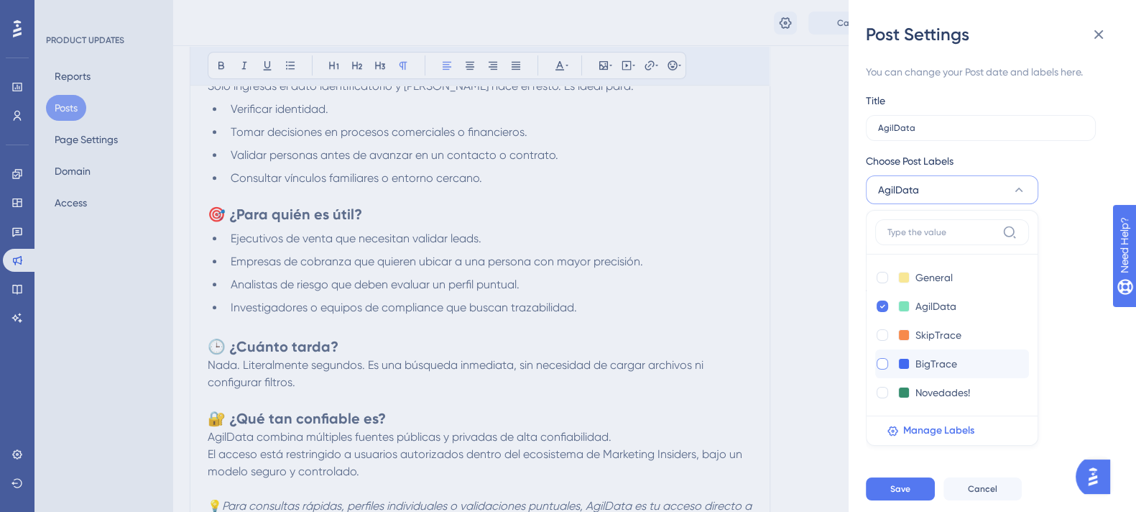
click at [907, 479] on div "Save Cancel" at bounding box center [1009, 489] width 287 height 46
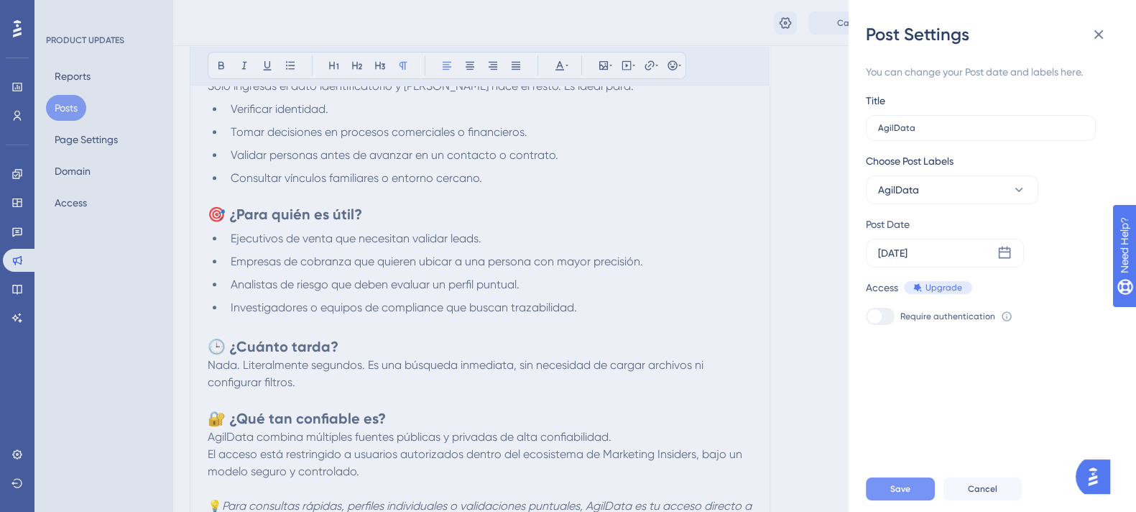
click at [906, 494] on button "Save" at bounding box center [900, 488] width 69 height 23
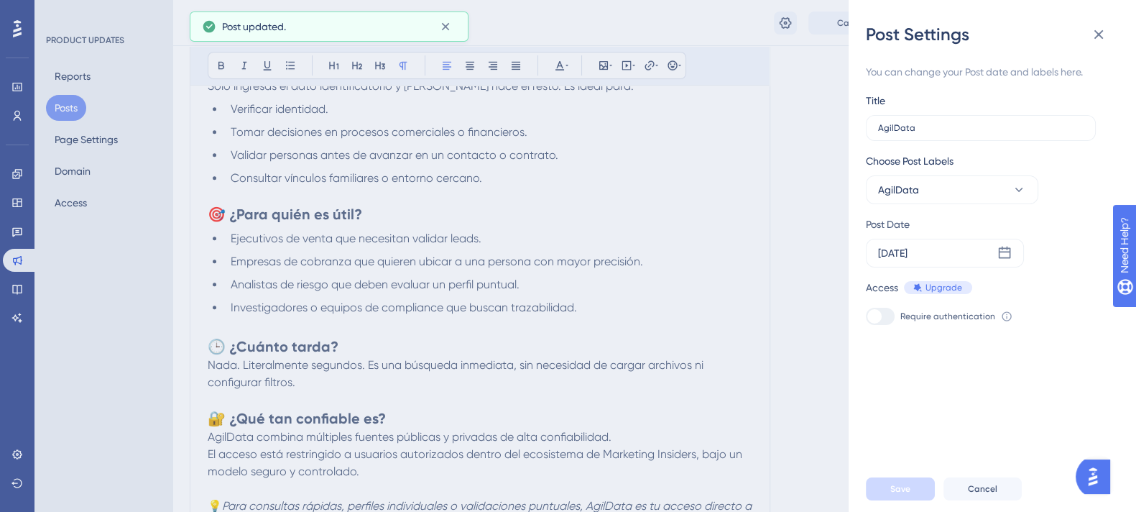
click at [828, 202] on div "Post Settings You can change your Post date and labels here. Title AgilData Cho…" at bounding box center [568, 256] width 1136 height 512
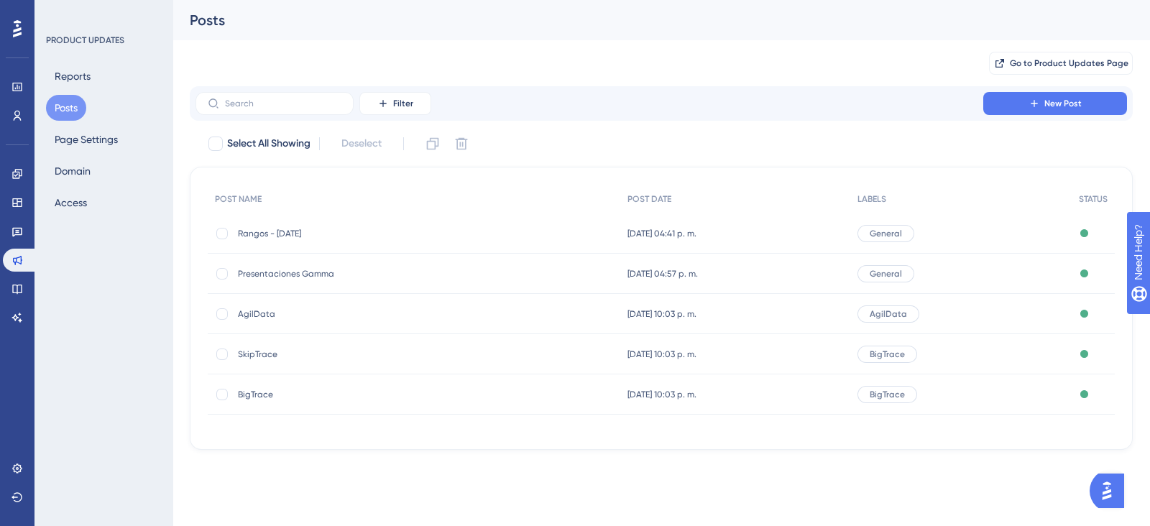
click at [269, 346] on div "SkipTrace SkipTrace" at bounding box center [353, 354] width 230 height 40
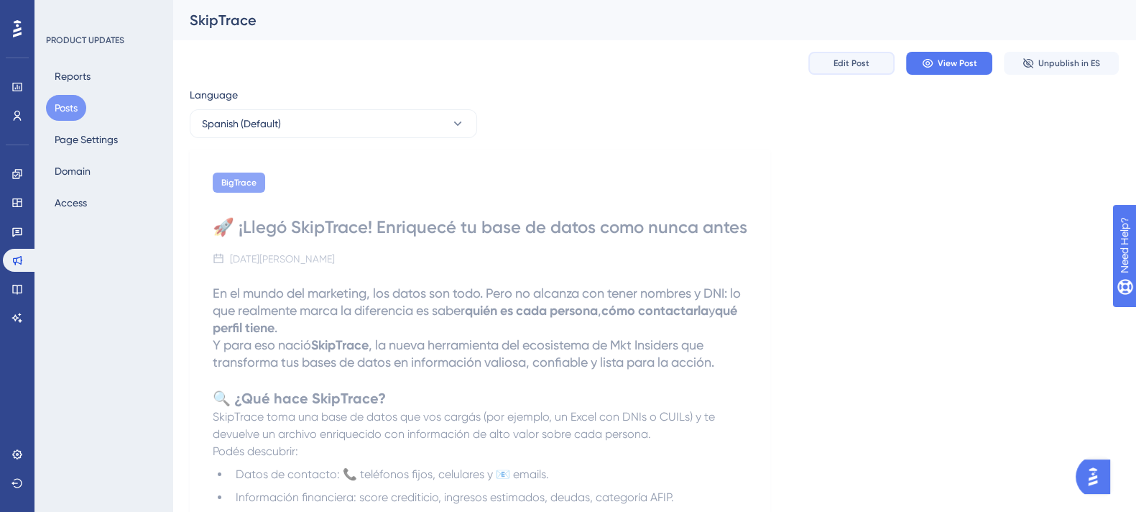
click at [823, 64] on button "Edit Post" at bounding box center [851, 63] width 86 height 23
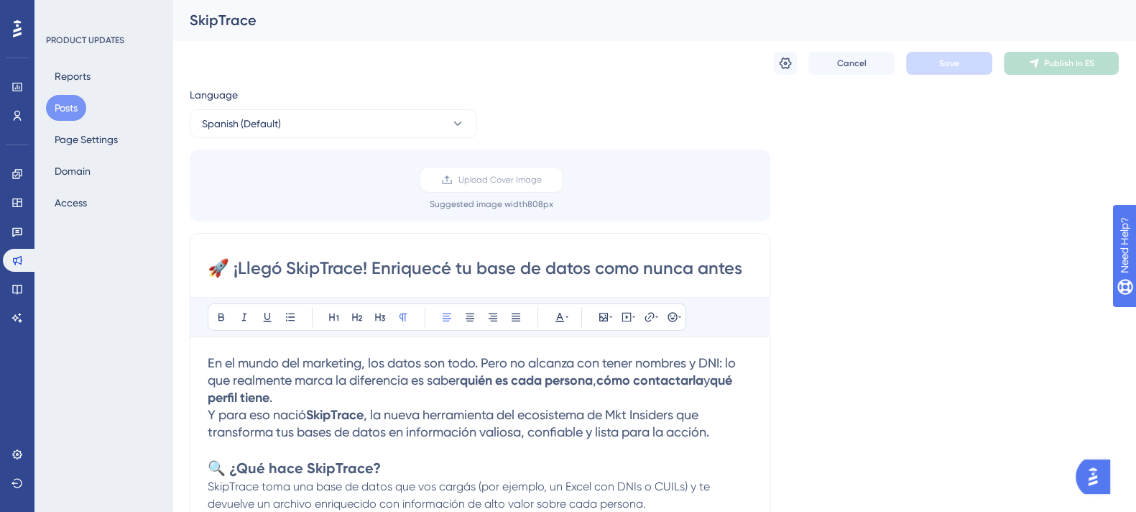
scroll to position [946, 0]
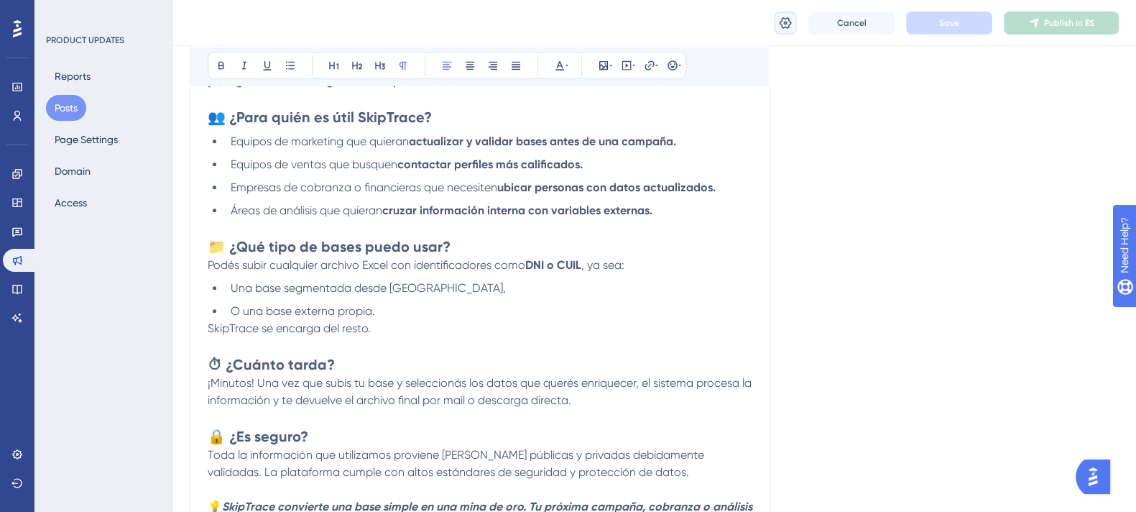
click at [775, 25] on button at bounding box center [785, 22] width 23 height 23
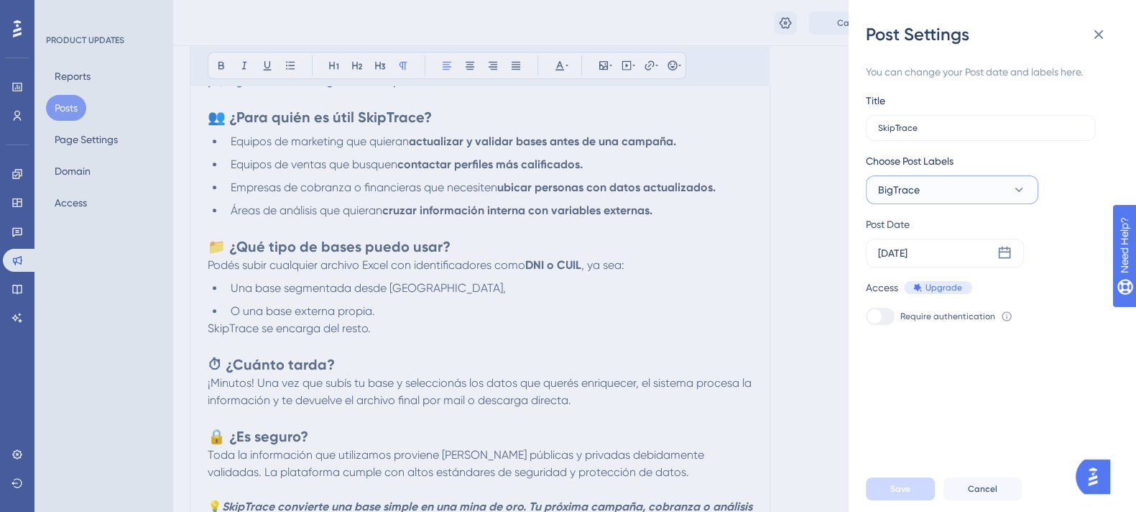
click at [890, 182] on span "BigTrace" at bounding box center [899, 189] width 42 height 17
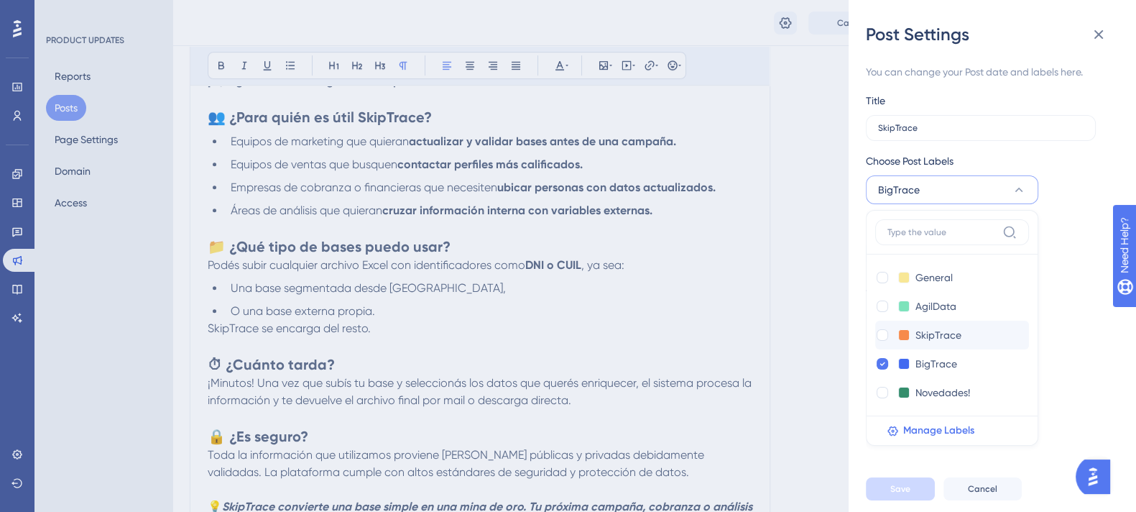
click at [893, 337] on div "SkipTrace SkipTrace" at bounding box center [937, 334] width 125 height 17
click at [880, 331] on div at bounding box center [882, 334] width 11 height 11
checkbox input "true"
click at [880, 368] on icon at bounding box center [883, 364] width 6 height 10
checkbox input "false"
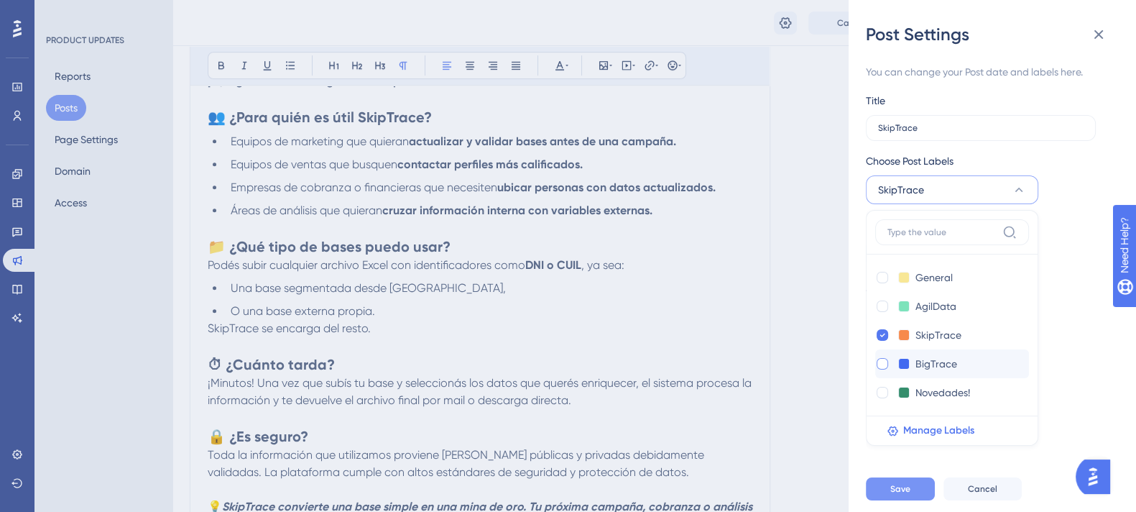
click at [886, 491] on button "Save" at bounding box center [900, 488] width 69 height 23
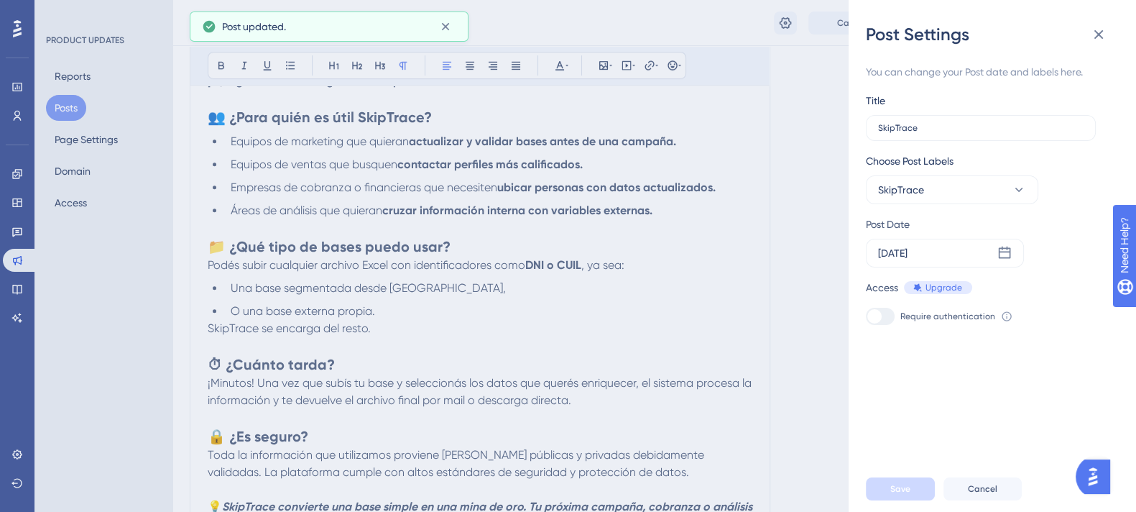
click at [800, 293] on div "Post Settings You can change your Post date and labels here. Title SkipTrace Ch…" at bounding box center [568, 256] width 1136 height 512
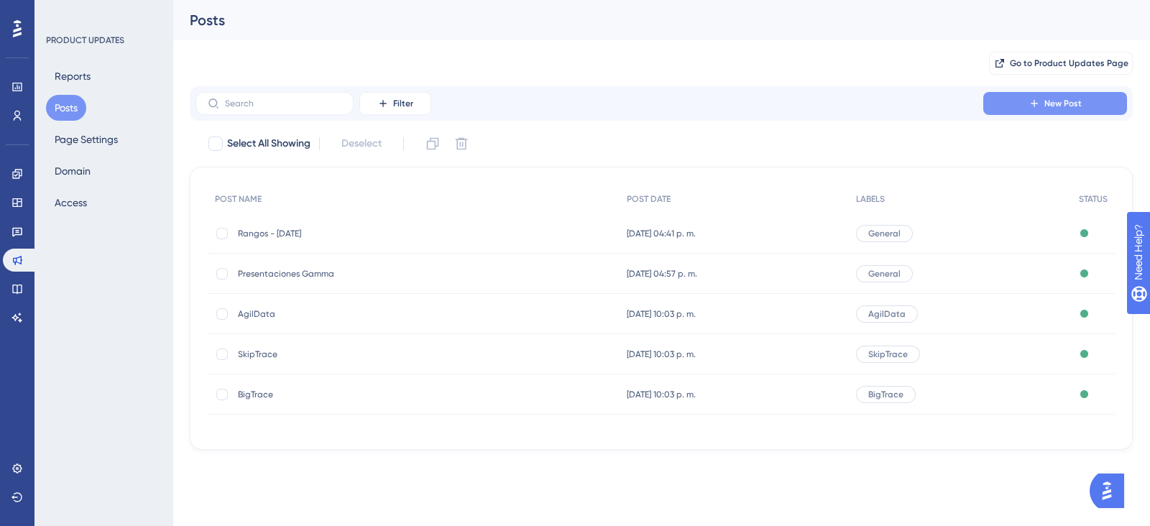
click at [1028, 109] on button "New Post" at bounding box center [1055, 103] width 144 height 23
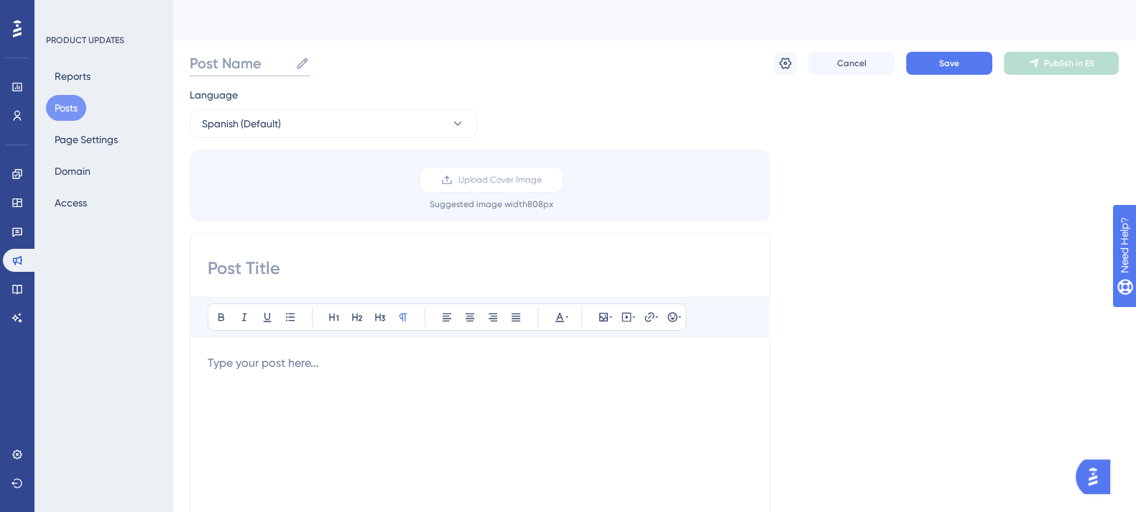
click at [278, 70] on input "Post Name" at bounding box center [240, 63] width 100 height 20
paste input "BigTrace"
type input "BigTrace_1"
click at [241, 265] on input at bounding box center [480, 268] width 545 height 23
paste input "🚀 ¡Ya llegó la nueva presentación de BigTrace!"
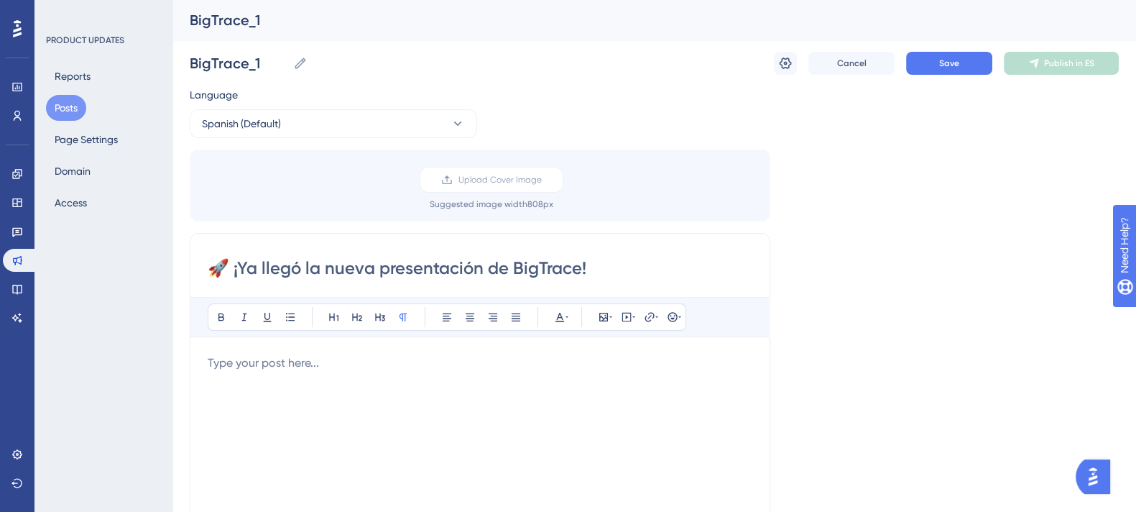
type input "🚀 ¡Ya llegó la nueva presentación de BigTrace!"
click at [525, 405] on div at bounding box center [480, 512] width 545 height 316
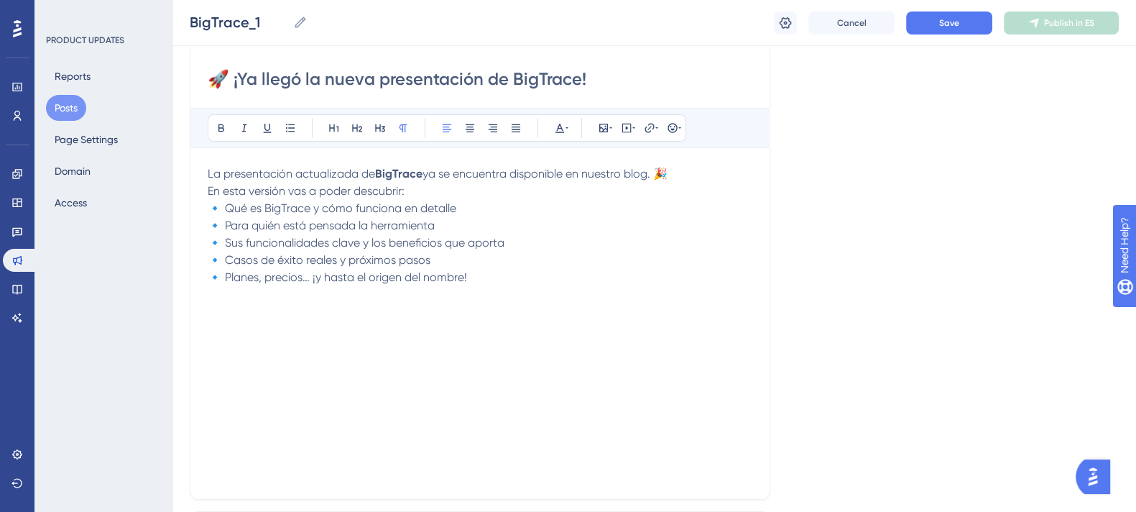
scroll to position [203, 0]
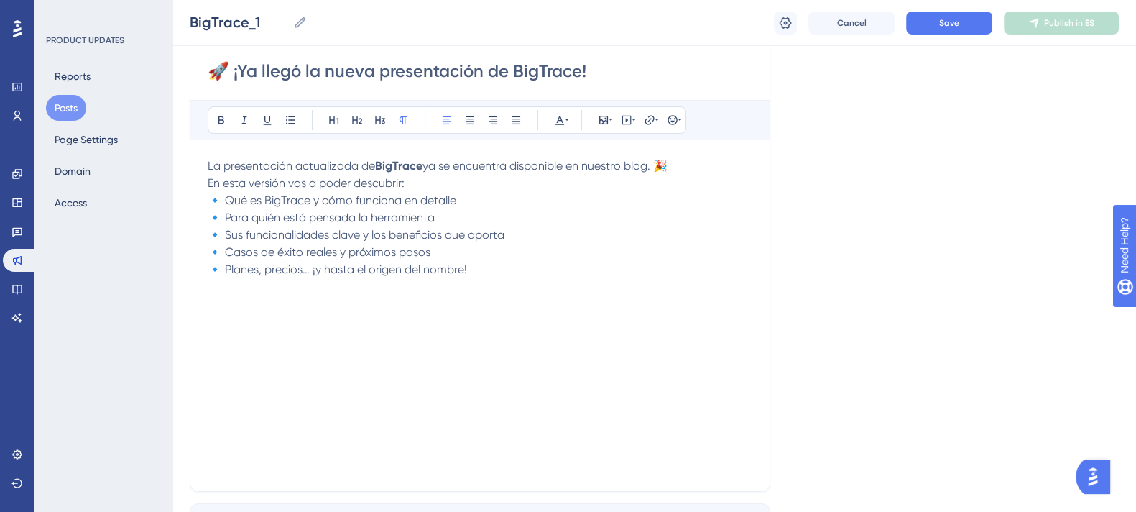
click at [1018, 272] on div "Language Spanish (Default) Upload Cover Image Suggested image width 808 px 🚀 ¡Y…" at bounding box center [654, 230] width 929 height 683
click at [611, 122] on icon at bounding box center [610, 119] width 3 height 11
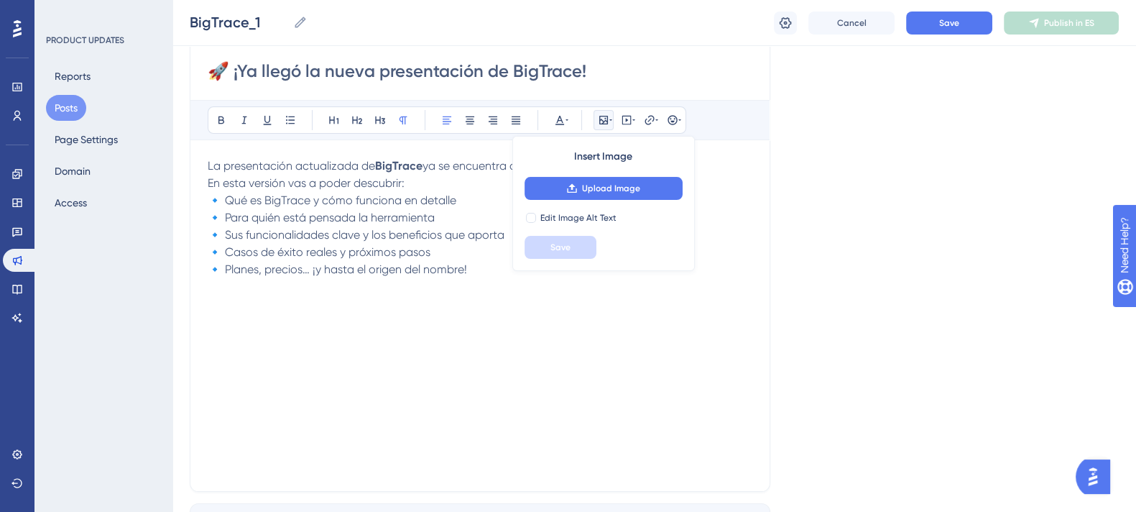
click at [611, 124] on icon at bounding box center [610, 119] width 3 height 11
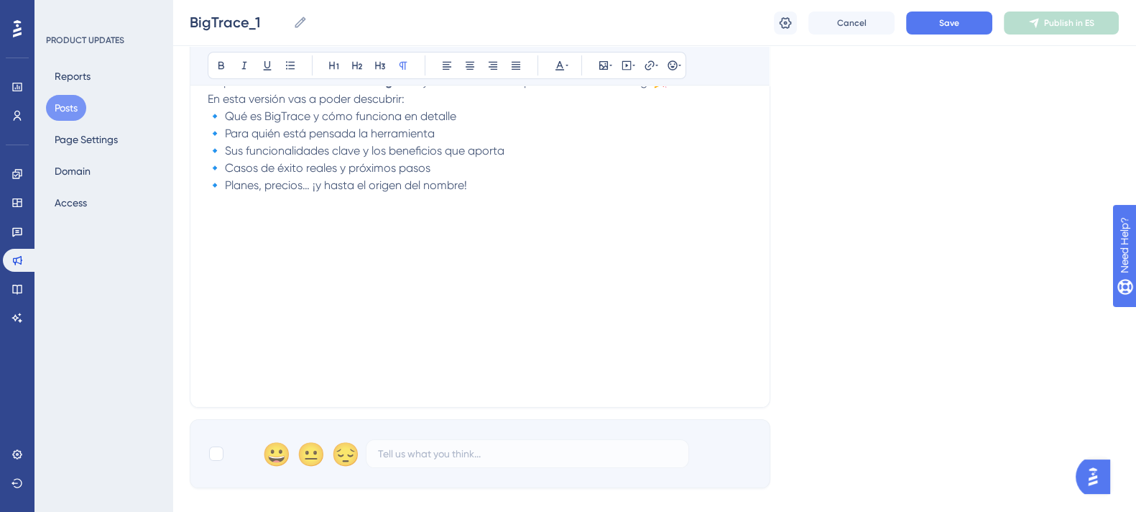
scroll to position [180, 0]
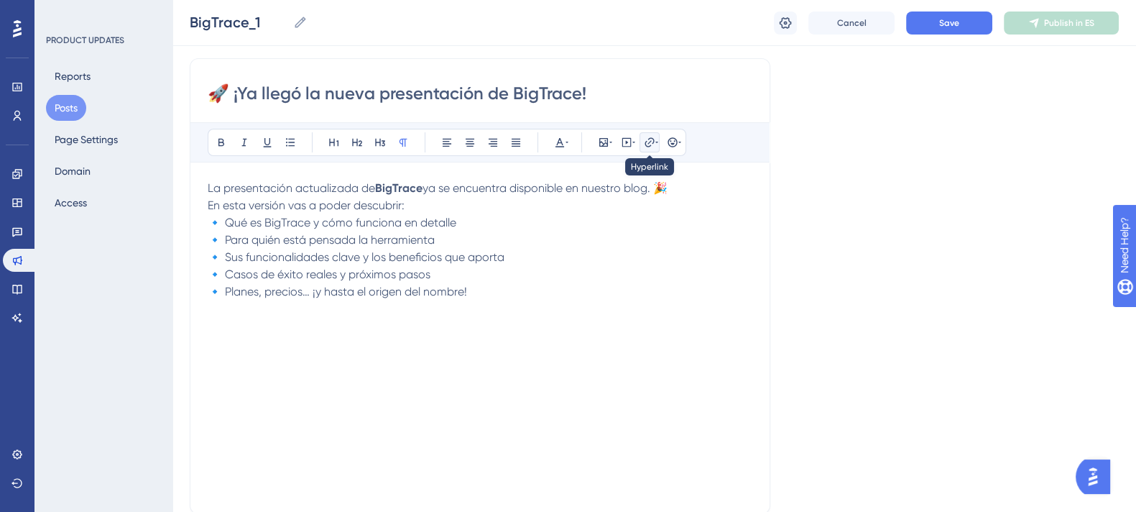
click at [650, 141] on icon at bounding box center [649, 141] width 9 height 9
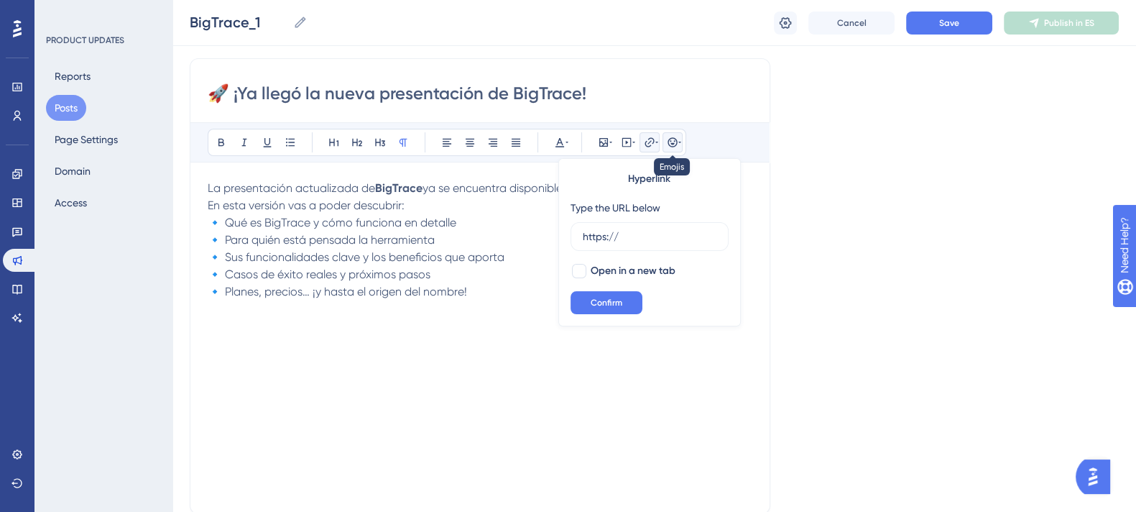
click at [679, 144] on icon at bounding box center [679, 142] width 3 height 11
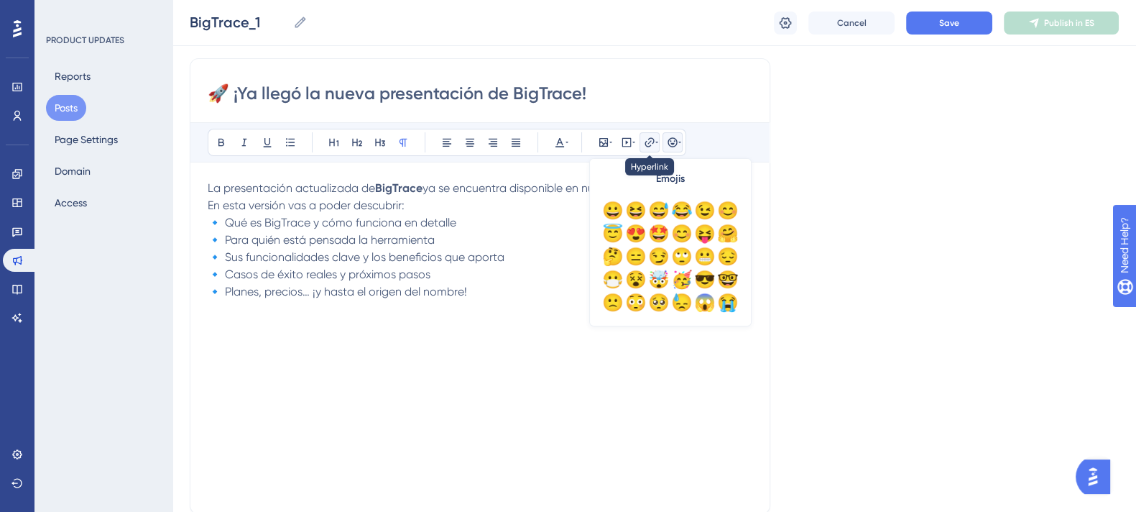
click at [646, 141] on icon at bounding box center [649, 141] width 9 height 9
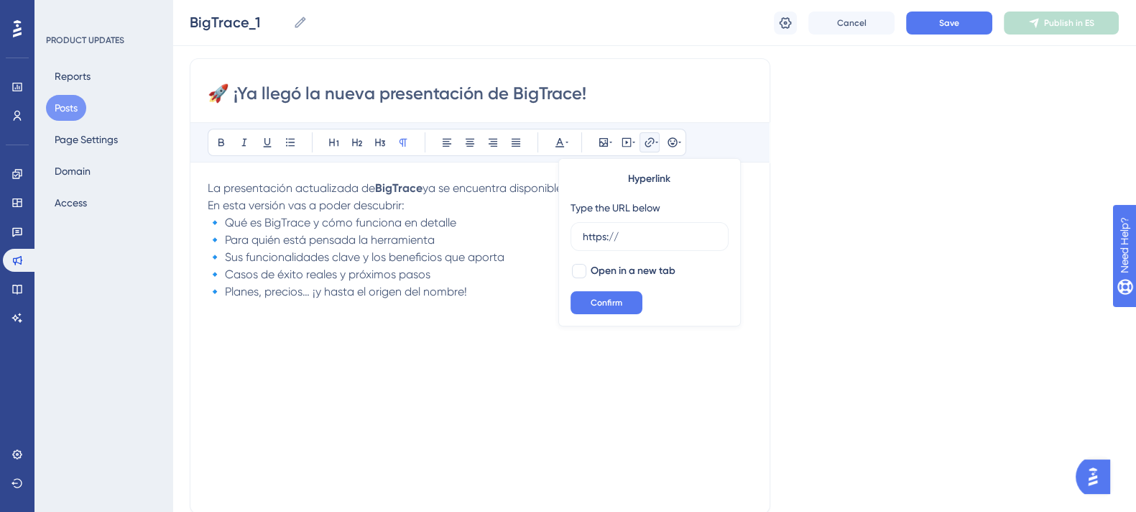
click at [646, 141] on icon at bounding box center [649, 141] width 9 height 9
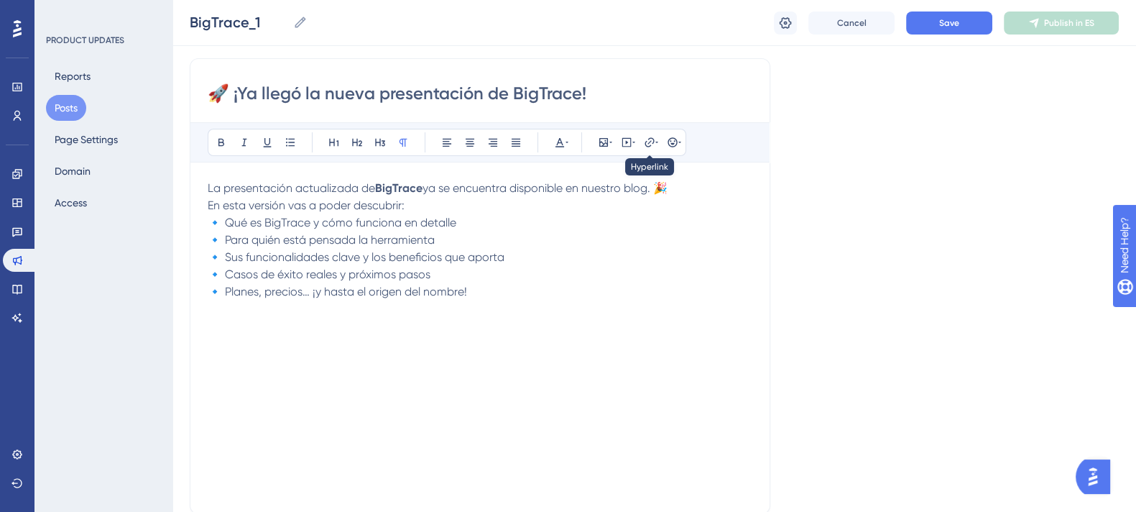
click at [498, 295] on p "En esta versión vas a poder descubrir: 🔹 Qué es BigTrace y cómo funciona en det…" at bounding box center [480, 248] width 545 height 103
click at [648, 144] on icon at bounding box center [649, 142] width 11 height 11
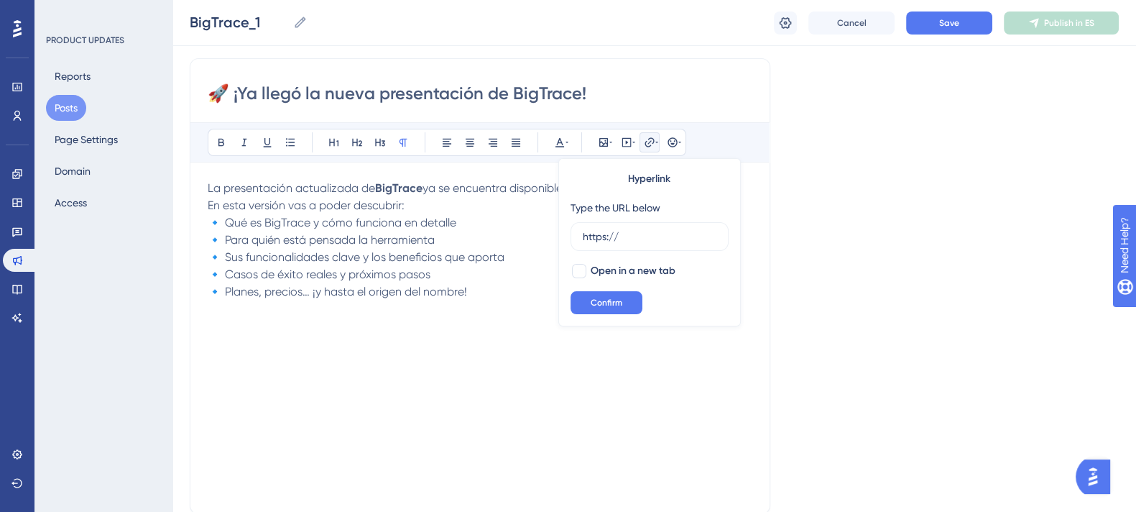
drag, startPoint x: 632, startPoint y: 242, endPoint x: 481, endPoint y: 261, distance: 152.1
click at [481, 261] on div "Bold Italic Underline Bullet Point Heading 1 Heading 2 Heading 3 Normal Align L…" at bounding box center [480, 309] width 545 height 374
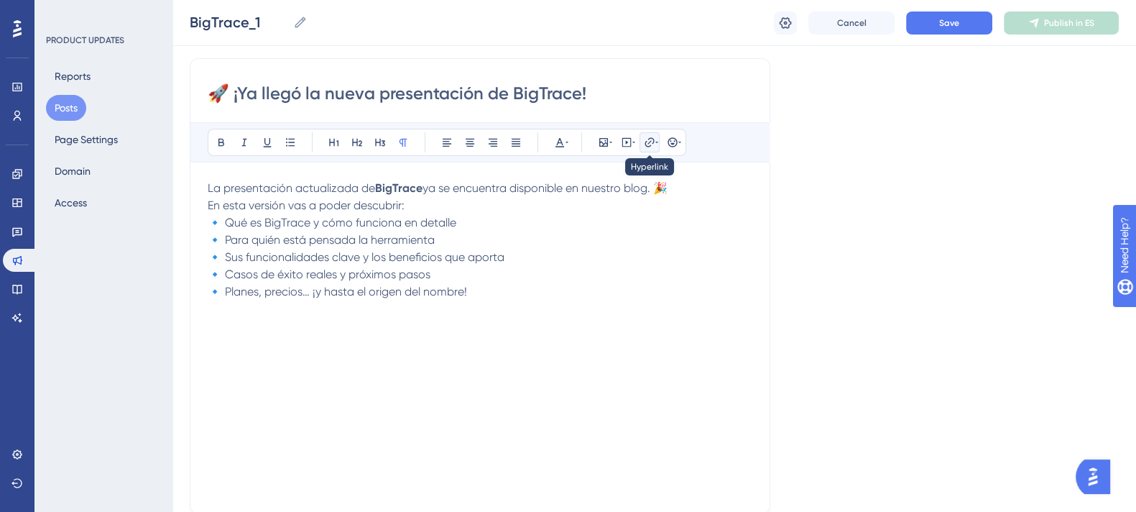
click at [649, 143] on icon at bounding box center [649, 142] width 11 height 11
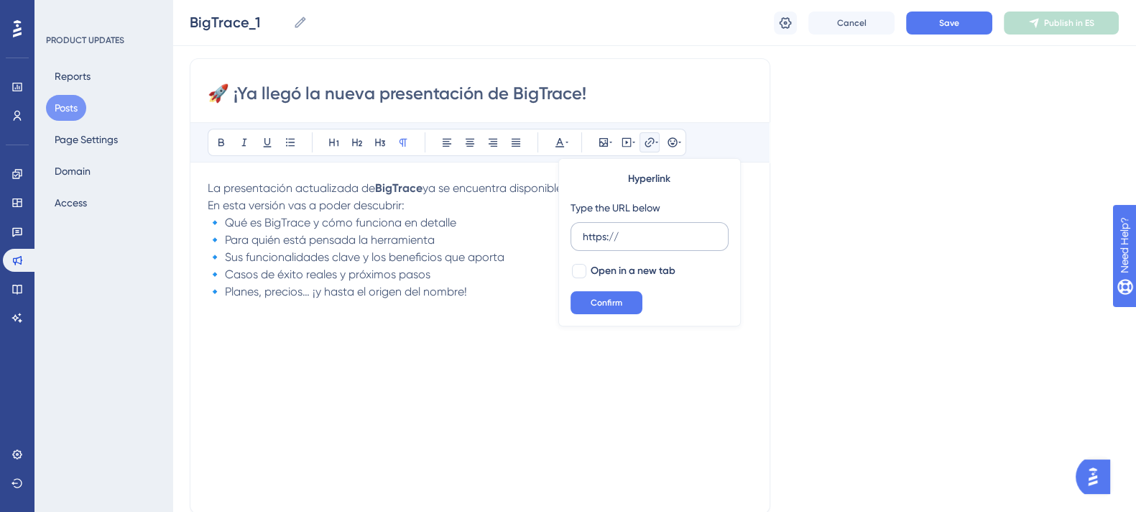
click at [624, 231] on input "https://" at bounding box center [650, 237] width 134 height 16
type input "[URL][DOMAIN_NAME][PERSON_NAME].."
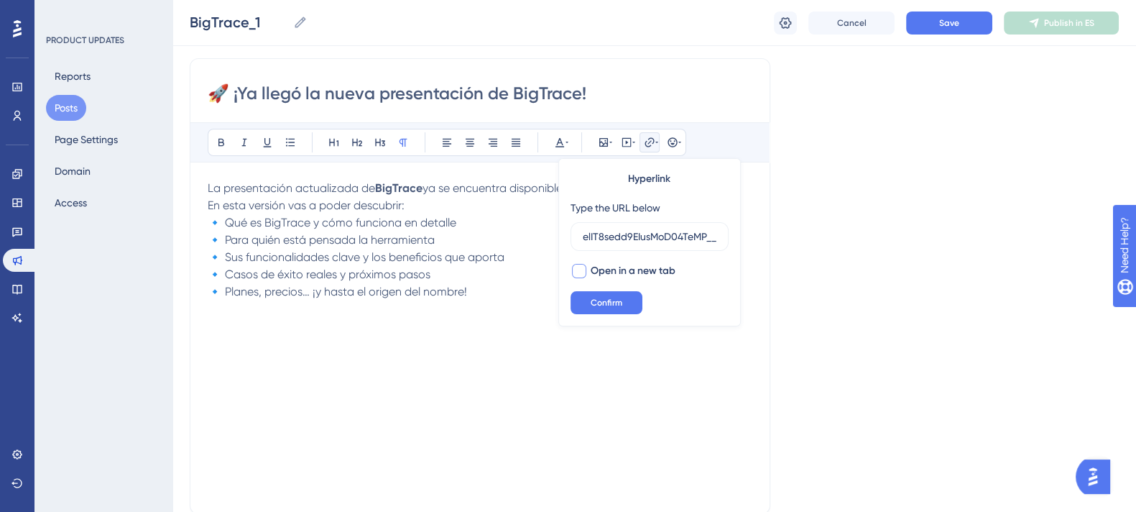
scroll to position [0, 0]
click at [576, 272] on div at bounding box center [579, 271] width 14 height 14
checkbox input "true"
click at [585, 306] on button "Confirm" at bounding box center [607, 302] width 72 height 23
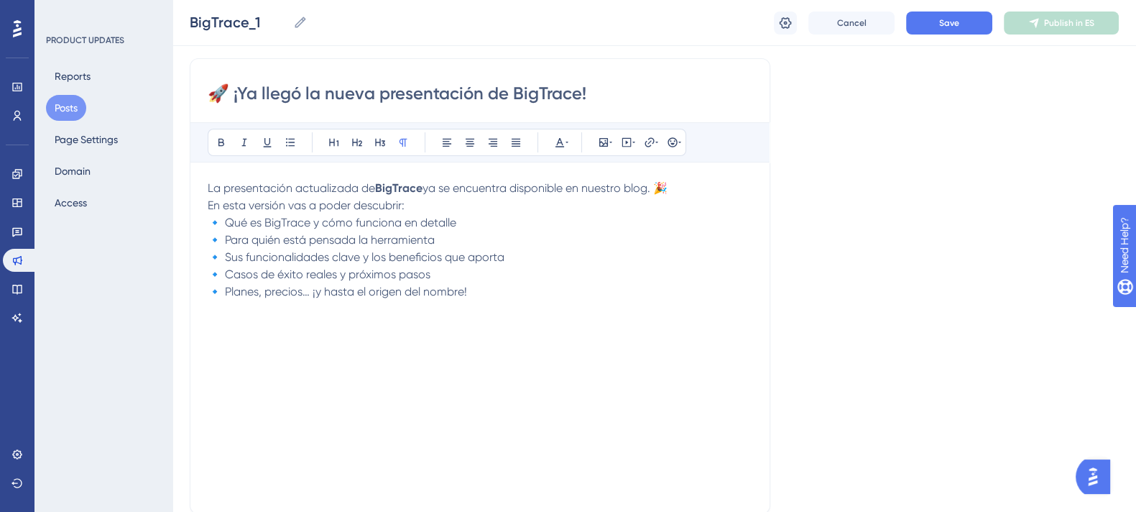
click at [274, 314] on p at bounding box center [480, 308] width 545 height 17
click at [257, 324] on p at bounding box center [480, 326] width 545 height 17
click at [255, 324] on p "as" at bounding box center [480, 326] width 545 height 17
click at [254, 351] on div "La presentación actualizada de BigTrace ya se encuentra disponible en nuestro b…" at bounding box center [480, 338] width 545 height 316
click at [320, 323] on div "La presentación actualizada de BigTrace ya se encuentra disponible en nuestro b…" at bounding box center [480, 338] width 545 height 316
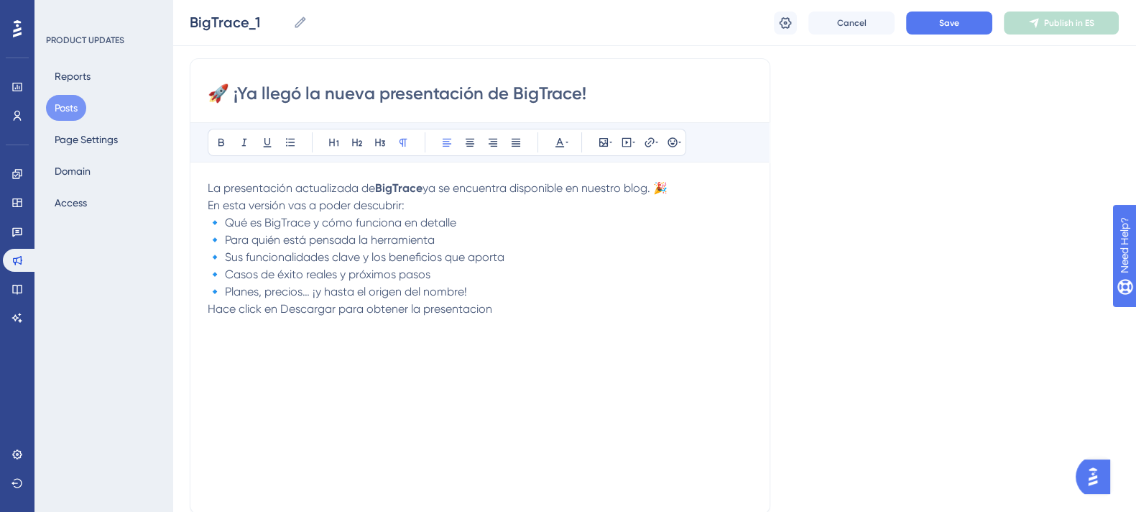
click at [251, 312] on span "Hace click en Descargar para obtener la presentacion" at bounding box center [350, 309] width 285 height 14
drag, startPoint x: 251, startPoint y: 312, endPoint x: 247, endPoint y: 392, distance: 79.9
click at [247, 392] on div "La presentación actualizada de BigTrace ya se encuentra disponible en nuestro b…" at bounding box center [480, 338] width 545 height 316
click at [471, 314] on span "Hace click en Descargar para obtener la presentacion" at bounding box center [350, 309] width 285 height 14
click at [295, 310] on span "Hace click en Descargar para obtener la presentación" at bounding box center [350, 309] width 285 height 14
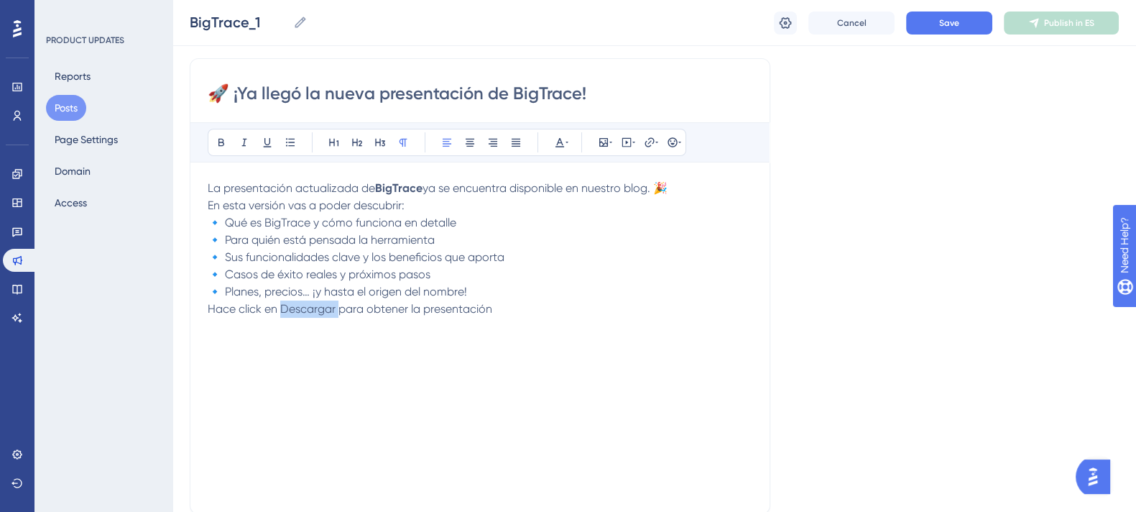
click at [295, 310] on span "Hace click en Descargar para obtener la presentación" at bounding box center [350, 309] width 285 height 14
click at [648, 141] on icon at bounding box center [649, 142] width 11 height 11
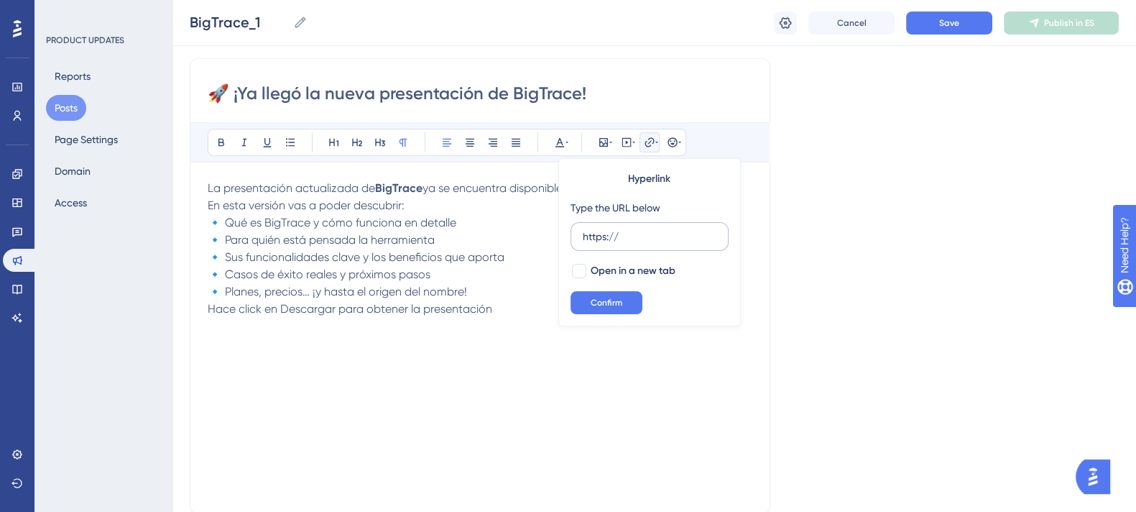
click at [643, 240] on input "https://" at bounding box center [650, 237] width 134 height 16
paste input "[DOMAIN_NAME][URL][PERSON_NAME].."
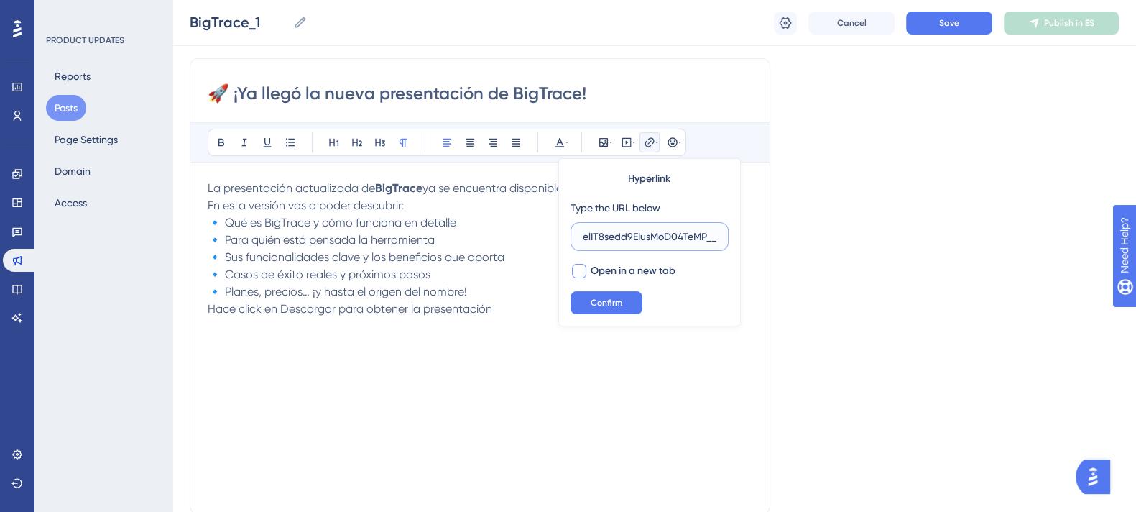
type input "[URL][DOMAIN_NAME][PERSON_NAME].."
click at [583, 274] on div at bounding box center [579, 271] width 14 height 14
checkbox input "true"
click at [593, 307] on span "Confirm" at bounding box center [607, 302] width 32 height 11
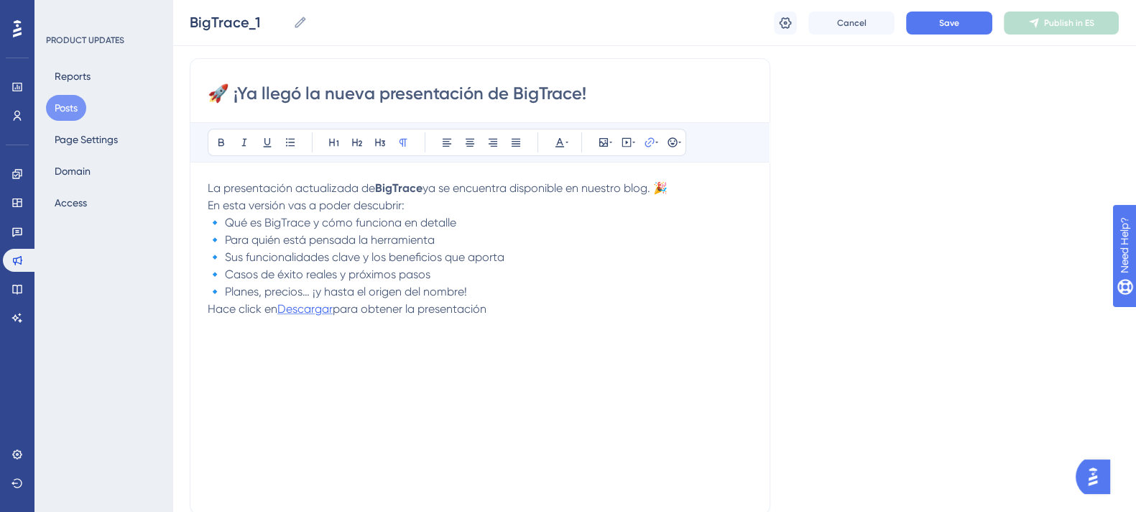
click at [305, 310] on span "Descargar" at bounding box center [304, 309] width 55 height 14
click at [305, 307] on span "Descargar" at bounding box center [304, 309] width 55 height 14
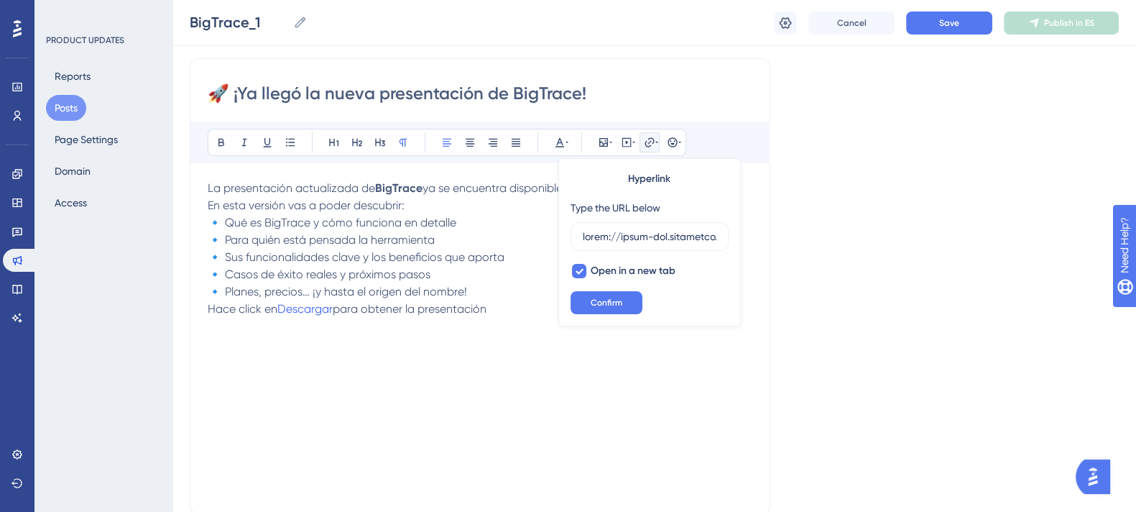
click at [546, 382] on div "La presentación actualizada de BigTrace ya se encuentra disponible en nuestro b…" at bounding box center [480, 338] width 545 height 316
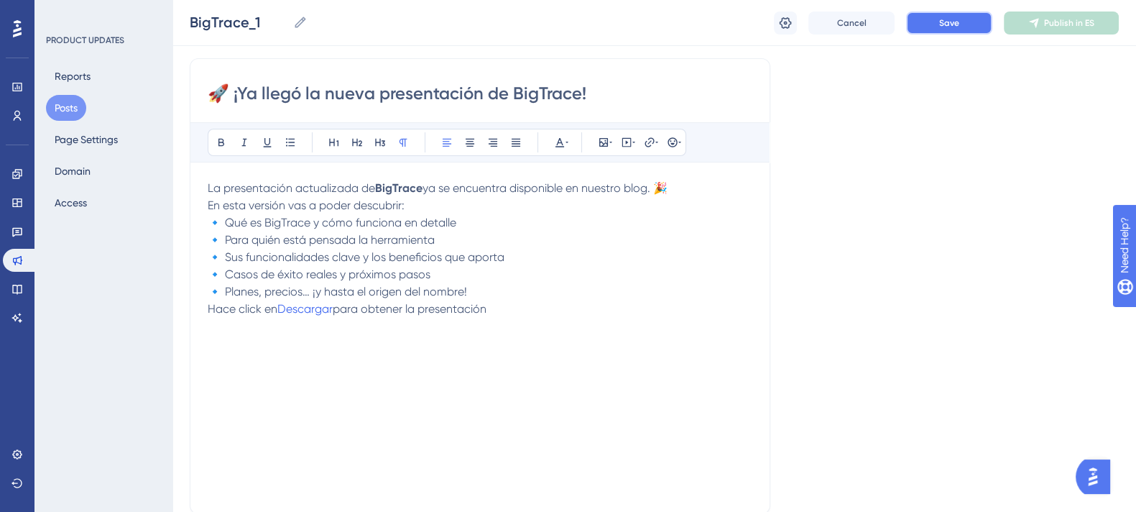
click at [941, 33] on button "Save" at bounding box center [949, 22] width 86 height 23
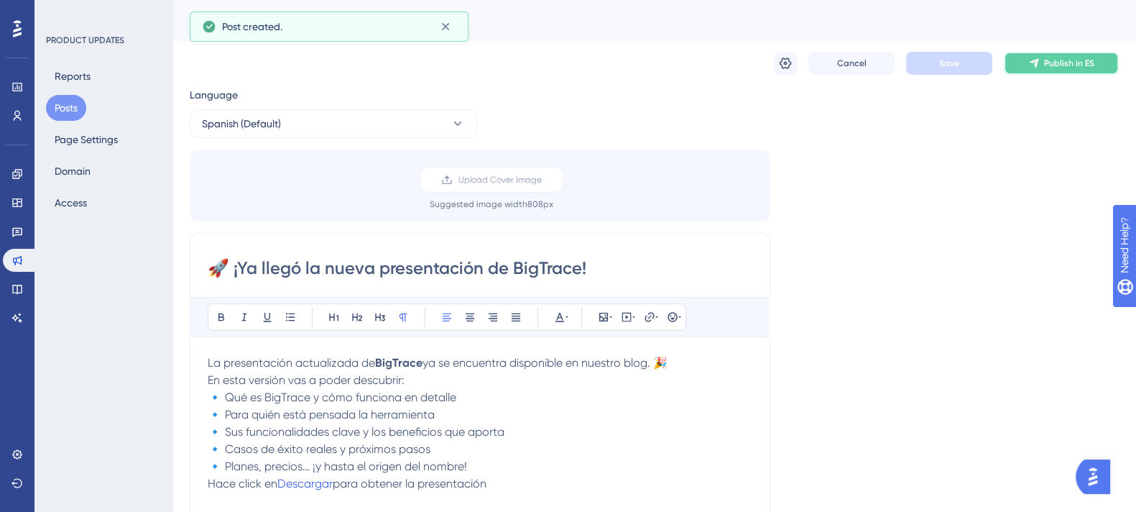
click at [1053, 62] on span "Publish in ES" at bounding box center [1069, 62] width 50 height 11
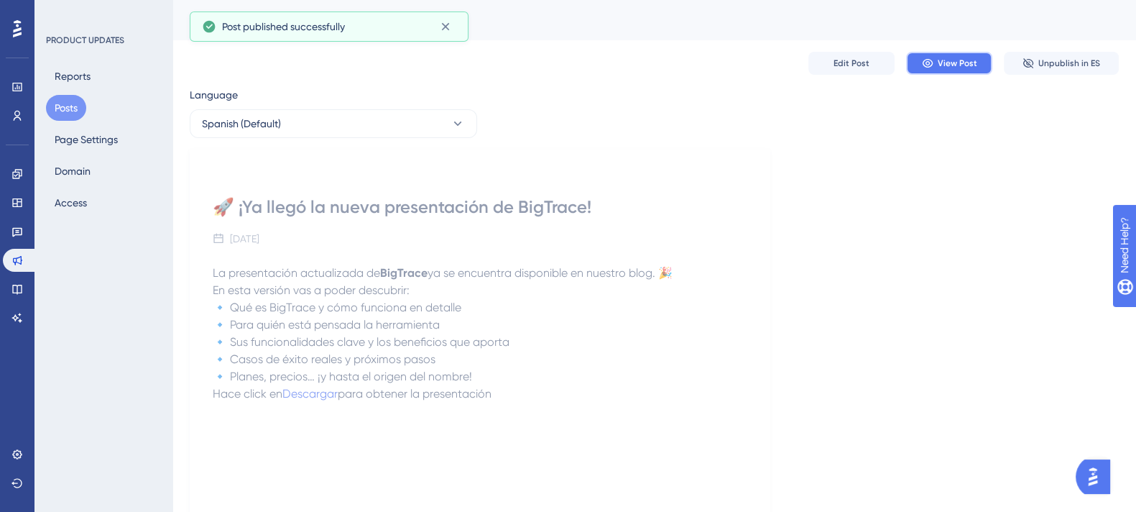
click at [952, 70] on button "View Post" at bounding box center [949, 63] width 86 height 23
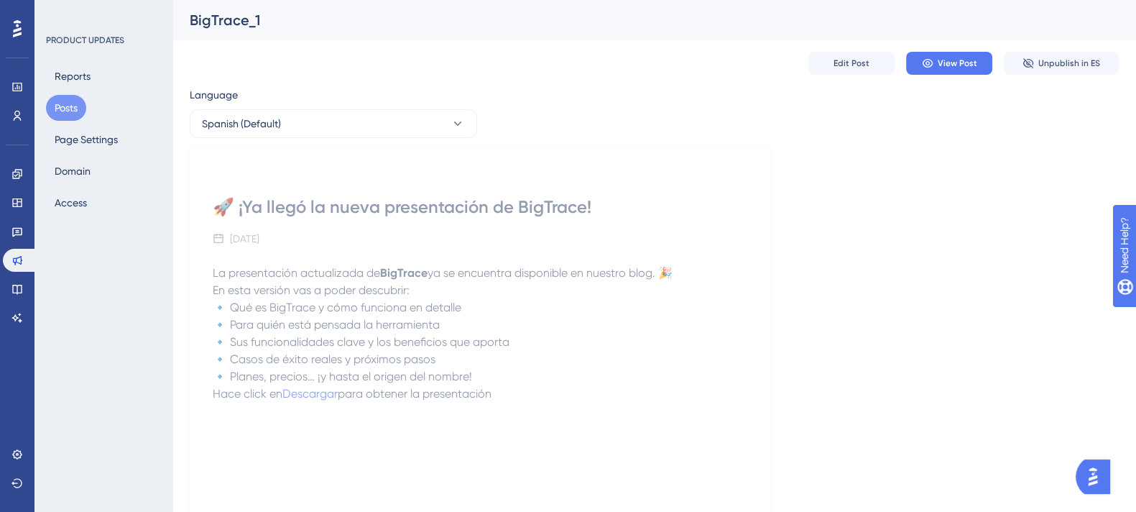
click at [848, 75] on div "Edit Post View Post Unpublish in ES" at bounding box center [654, 63] width 929 height 46
click at [853, 65] on span "Edit Post" at bounding box center [852, 62] width 36 height 11
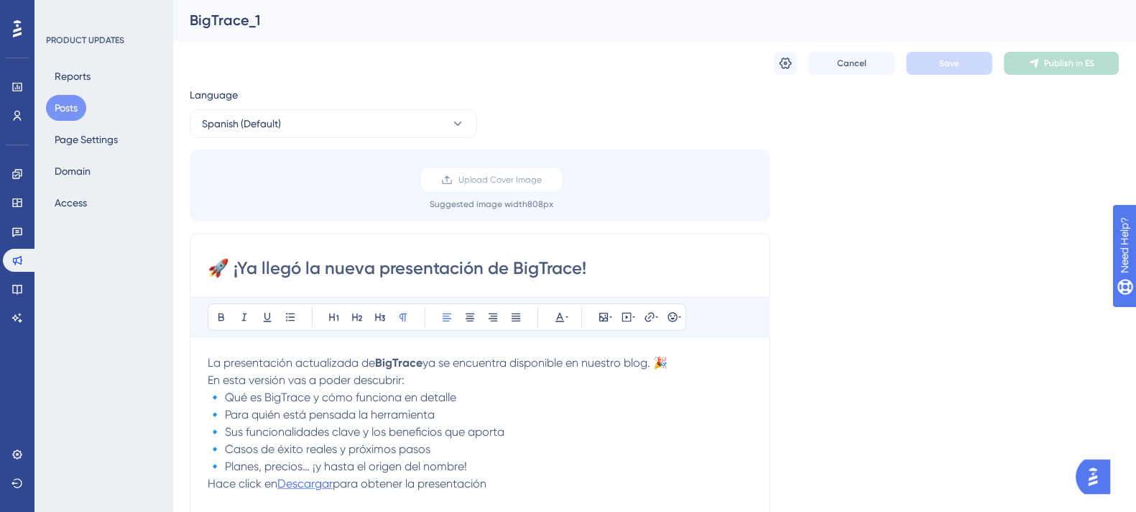
click at [290, 483] on span "Descargar" at bounding box center [304, 483] width 55 height 14
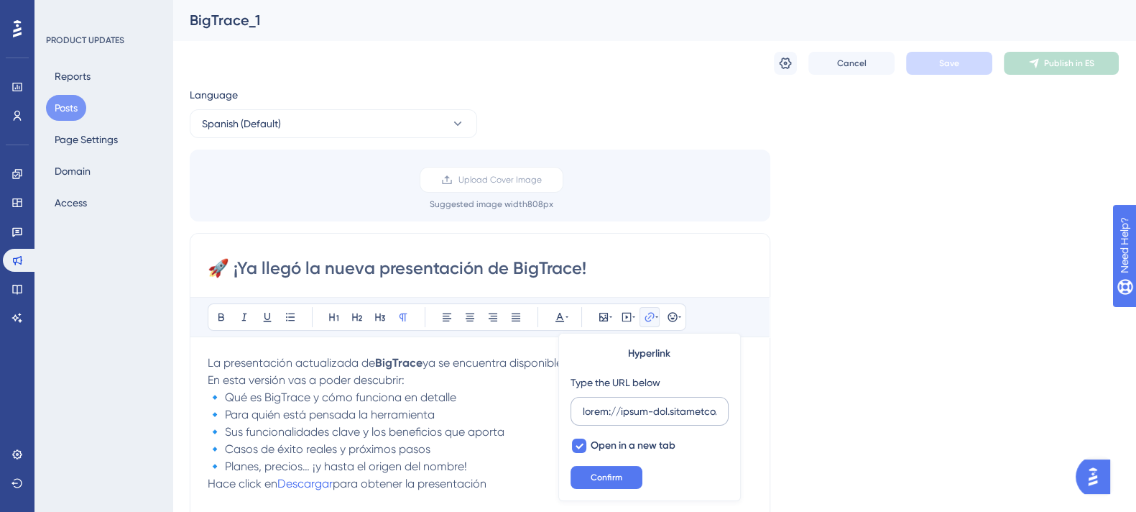
click at [613, 400] on label at bounding box center [650, 411] width 158 height 29
click at [613, 403] on input "text" at bounding box center [650, 411] width 134 height 16
click at [613, 400] on label at bounding box center [650, 411] width 158 height 29
click at [613, 403] on input "text" at bounding box center [650, 411] width 134 height 16
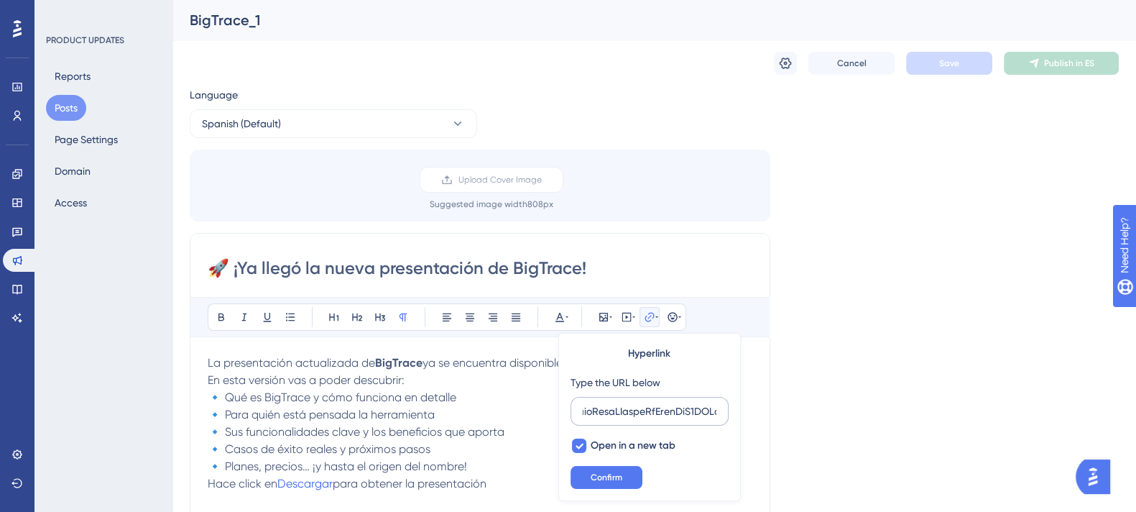
click at [613, 400] on label at bounding box center [650, 411] width 158 height 29
click at [613, 403] on input "text" at bounding box center [650, 411] width 134 height 16
click at [616, 414] on input "text" at bounding box center [650, 411] width 134 height 16
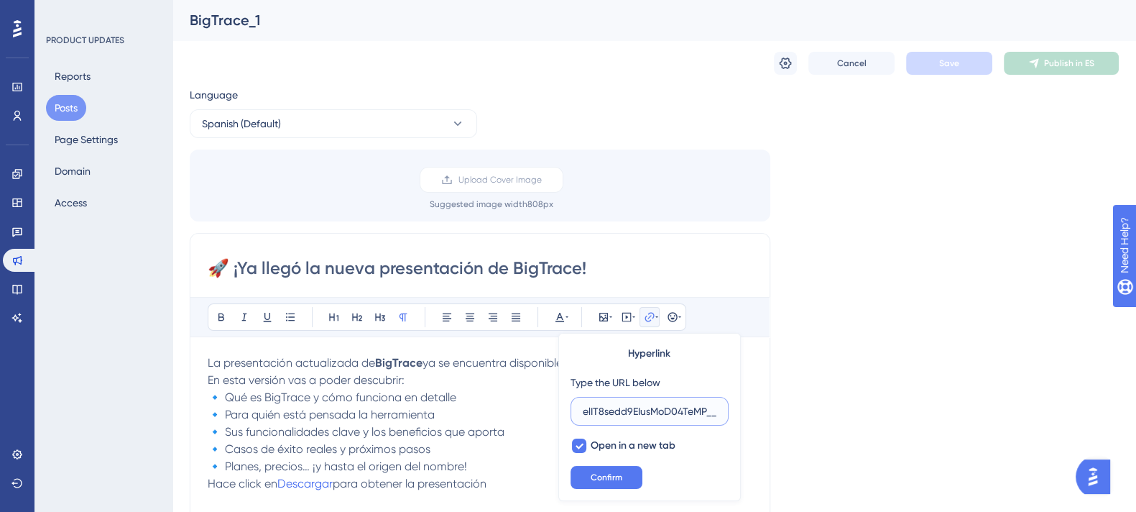
paste input "file:///C:/TIZI/Presentaci%C3%B3n%20de%20Big%20Trace.pdf"
type input "file:///C:/TIZI/Presentaci%C3%B3n%20de%20Big%20Trace.pdf"
click at [607, 471] on span "Confirm" at bounding box center [607, 476] width 32 height 11
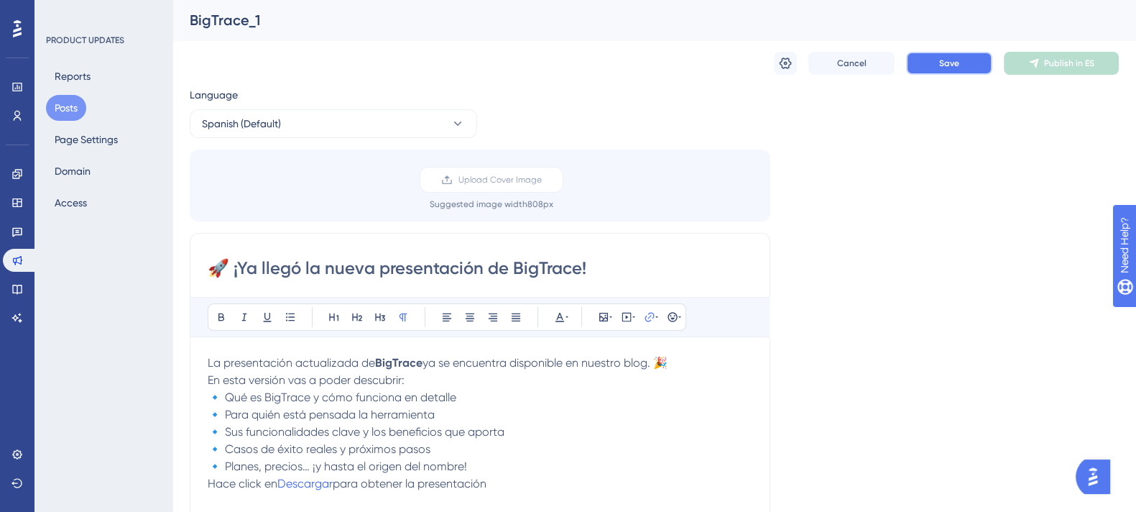
click at [931, 55] on button "Save" at bounding box center [949, 63] width 86 height 23
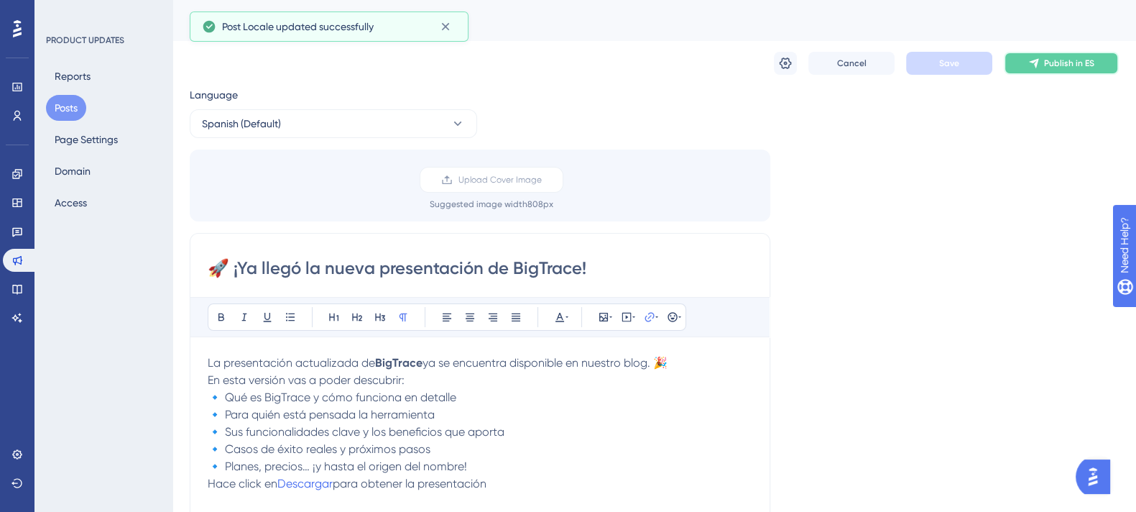
click at [1036, 60] on icon at bounding box center [1033, 63] width 9 height 9
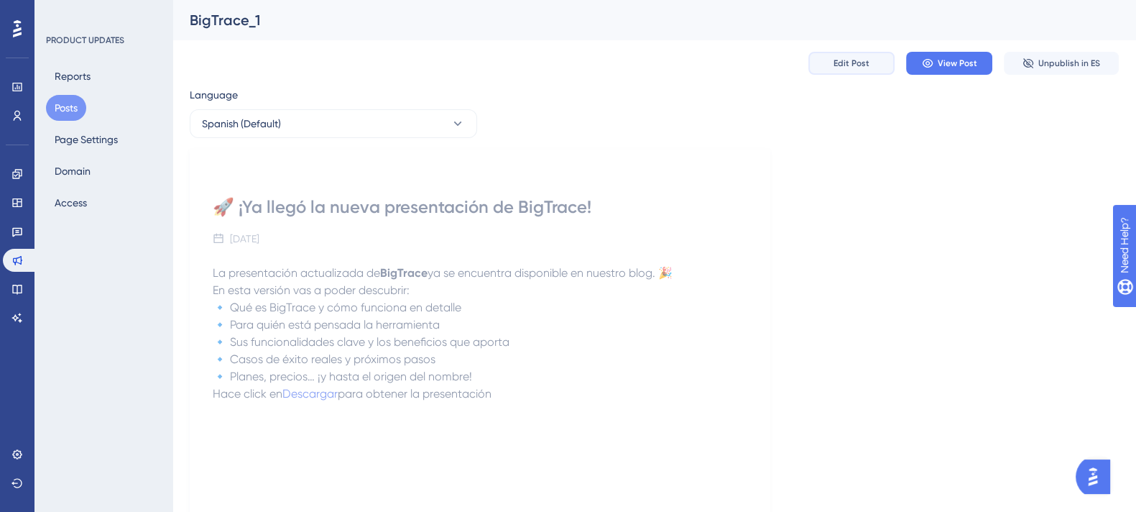
click at [852, 59] on span "Edit Post" at bounding box center [852, 62] width 36 height 11
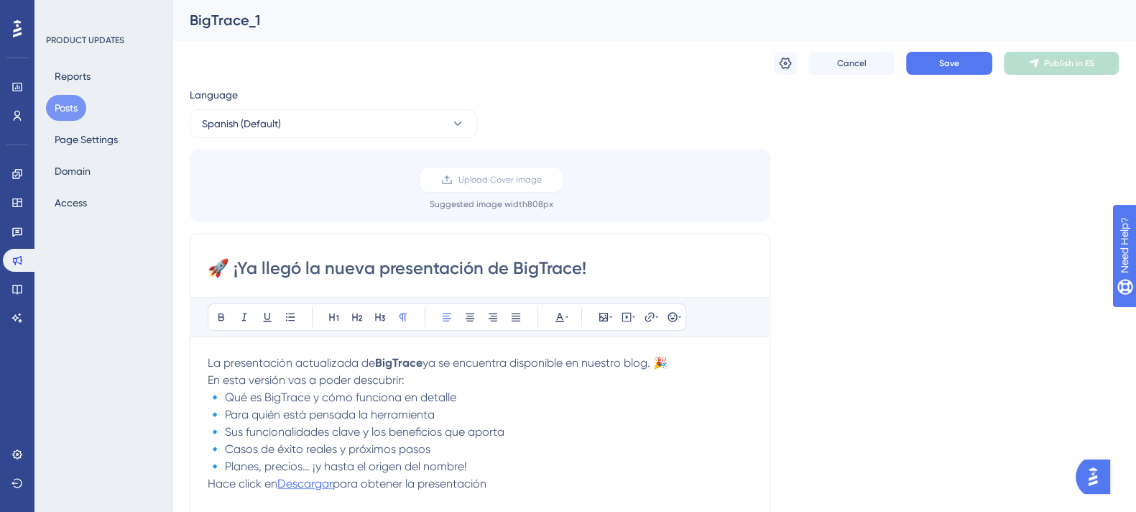
click at [320, 485] on span "Descargar" at bounding box center [304, 483] width 55 height 14
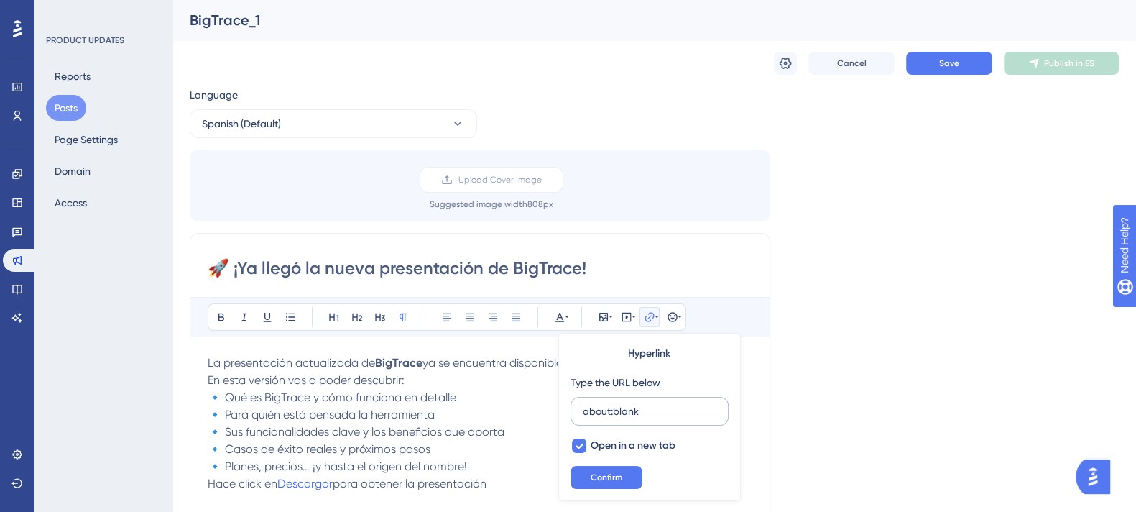
drag, startPoint x: 645, startPoint y: 415, endPoint x: 631, endPoint y: 415, distance: 13.7
click at [631, 415] on input "about:blank" at bounding box center [650, 411] width 134 height 16
type input "[URL][DOMAIN_NAME]"
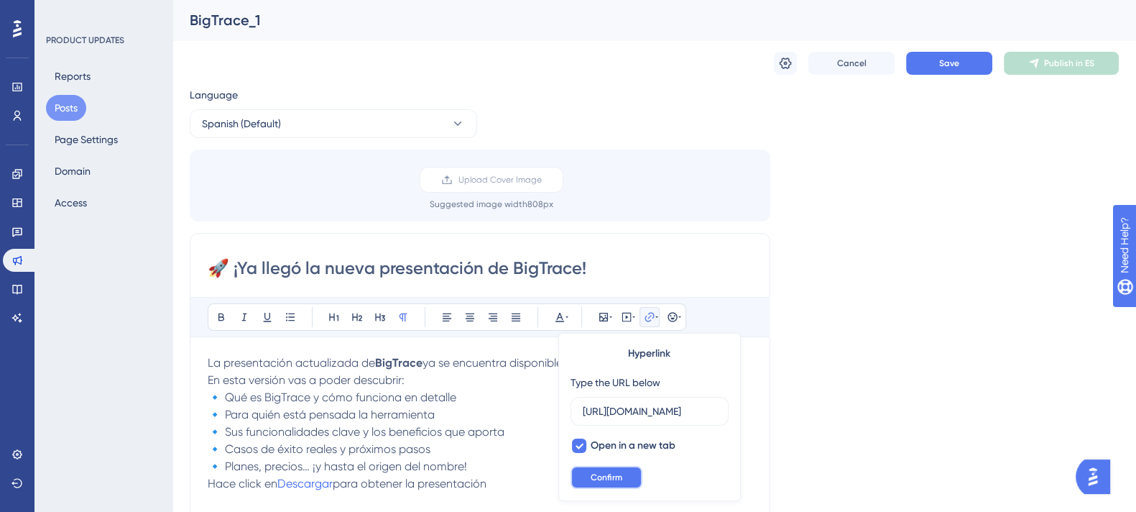
click at [602, 483] on button "Confirm" at bounding box center [607, 477] width 72 height 23
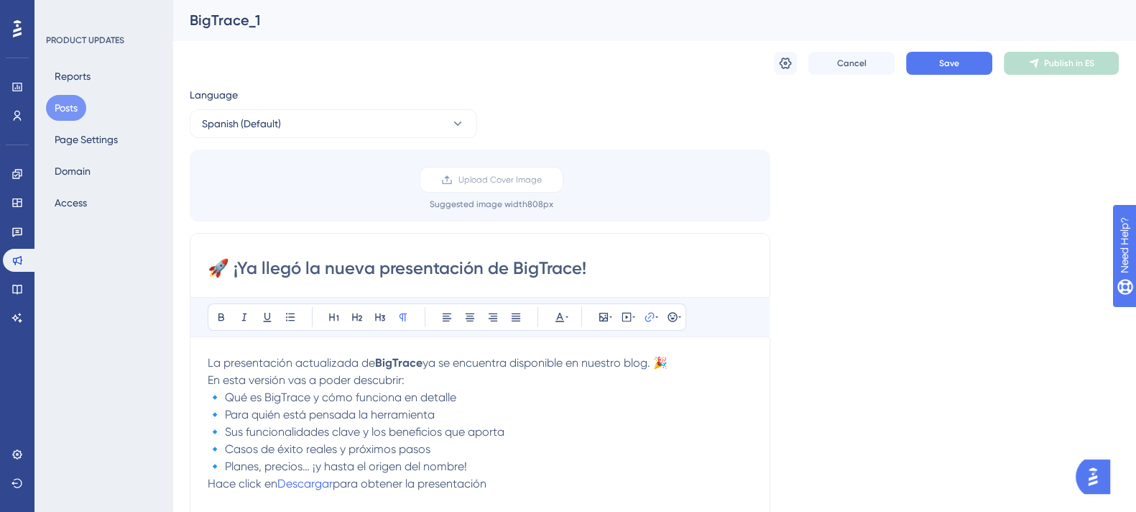
click at [305, 491] on p "Hace click en Descargar para obtener la presentación" at bounding box center [480, 483] width 545 height 17
click at [948, 73] on button "Save" at bounding box center [949, 63] width 86 height 23
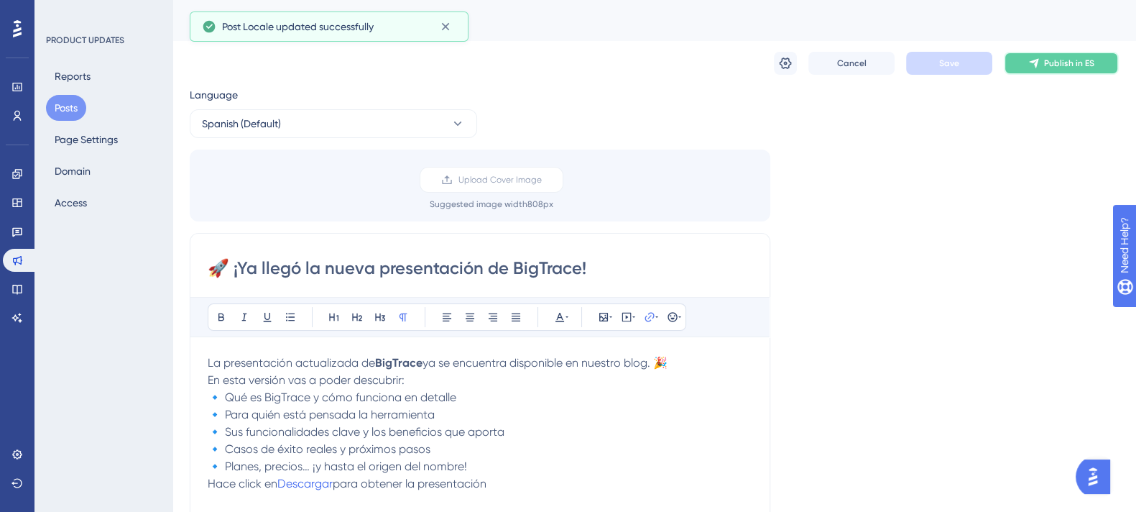
click at [1046, 66] on span "Publish in ES" at bounding box center [1069, 62] width 50 height 11
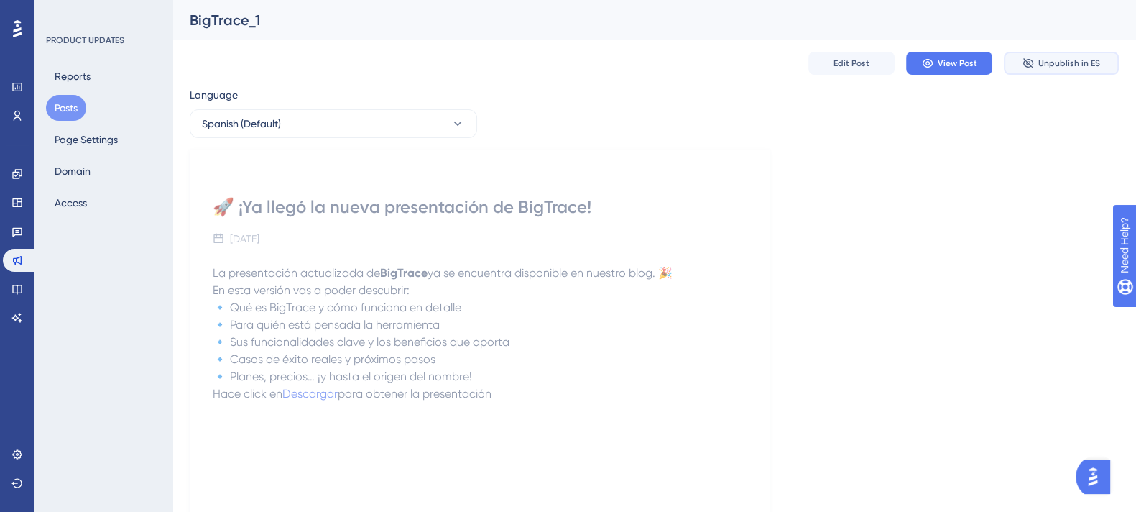
click at [1076, 60] on span "Unpublish in ES" at bounding box center [1069, 62] width 62 height 11
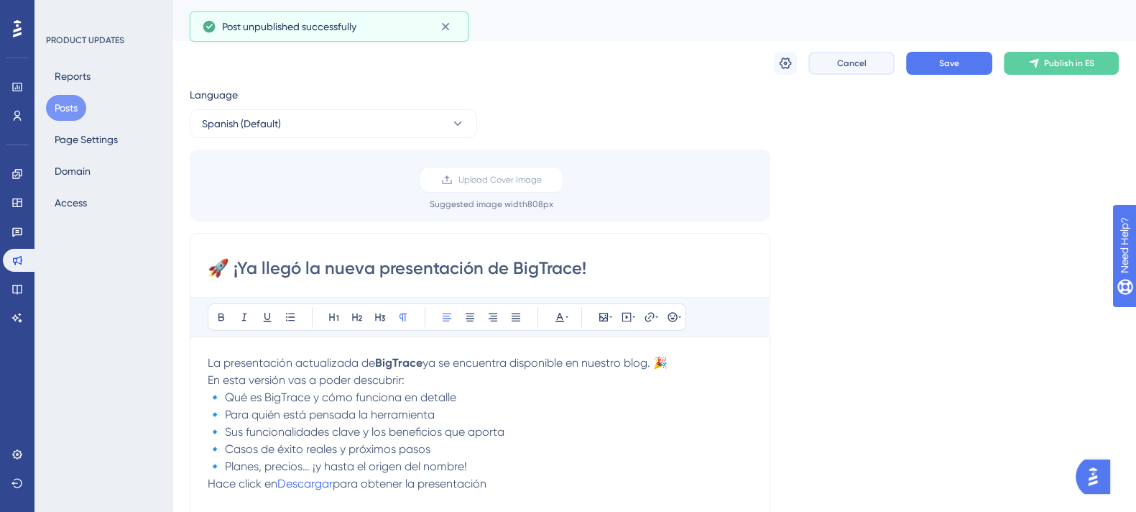
click at [839, 62] on span "Cancel" at bounding box center [851, 62] width 29 height 11
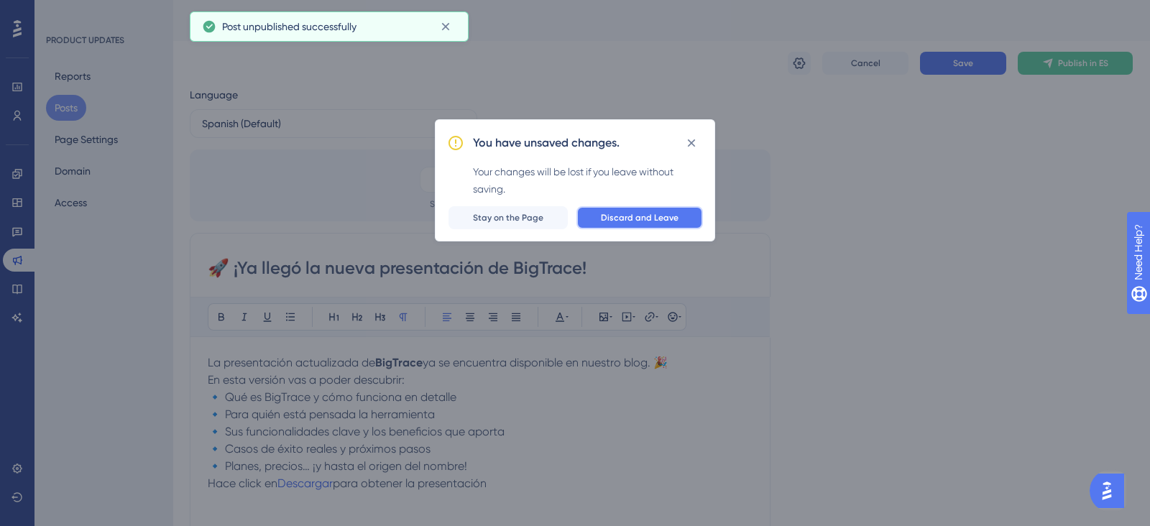
click at [607, 210] on button "Discard and Leave" at bounding box center [639, 217] width 126 height 23
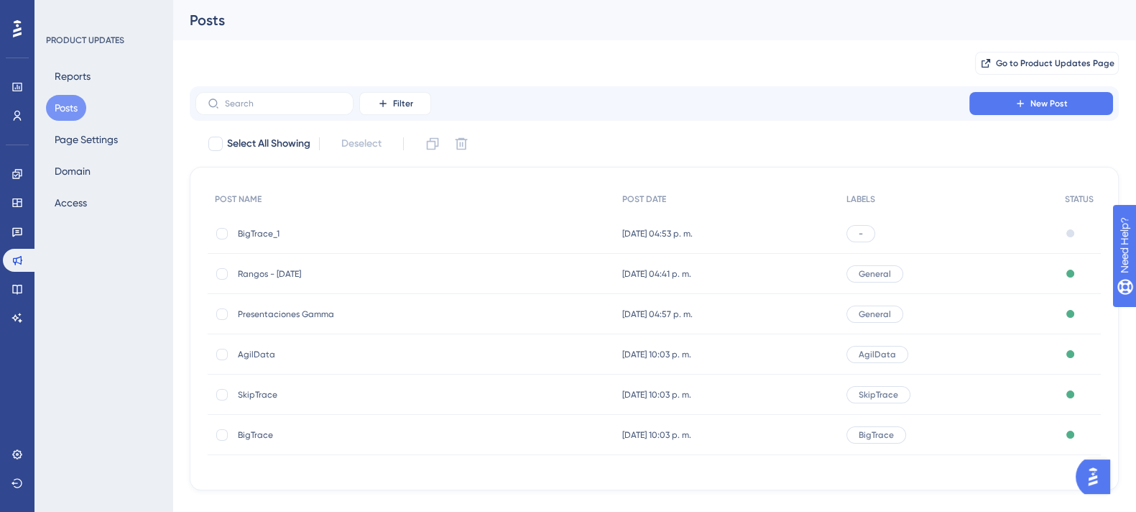
click at [438, 226] on div "BigTrace_1 BigTrace_1" at bounding box center [353, 233] width 230 height 40
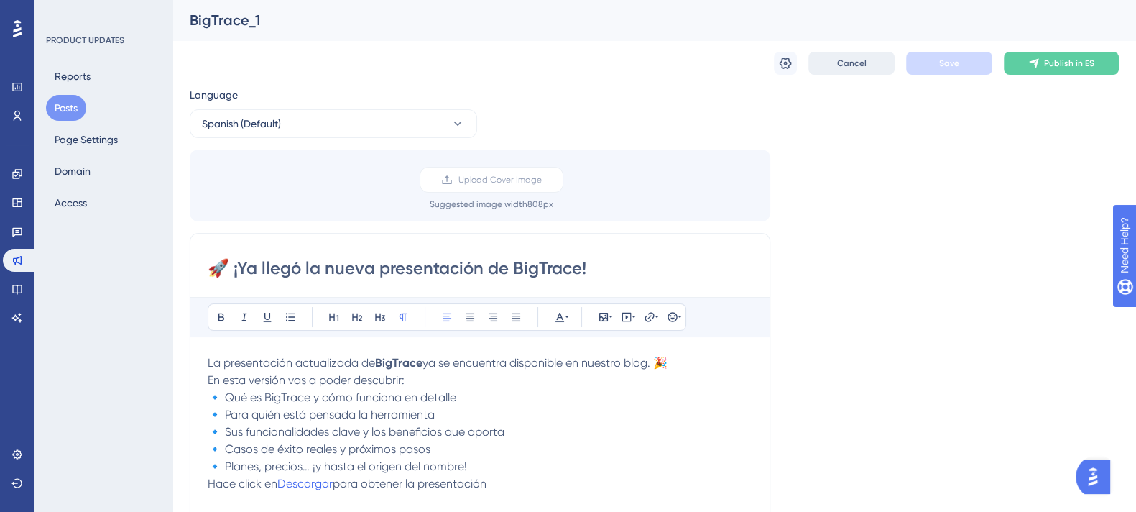
click at [838, 63] on span "Cancel" at bounding box center [851, 62] width 29 height 11
